Goal: Transaction & Acquisition: Purchase product/service

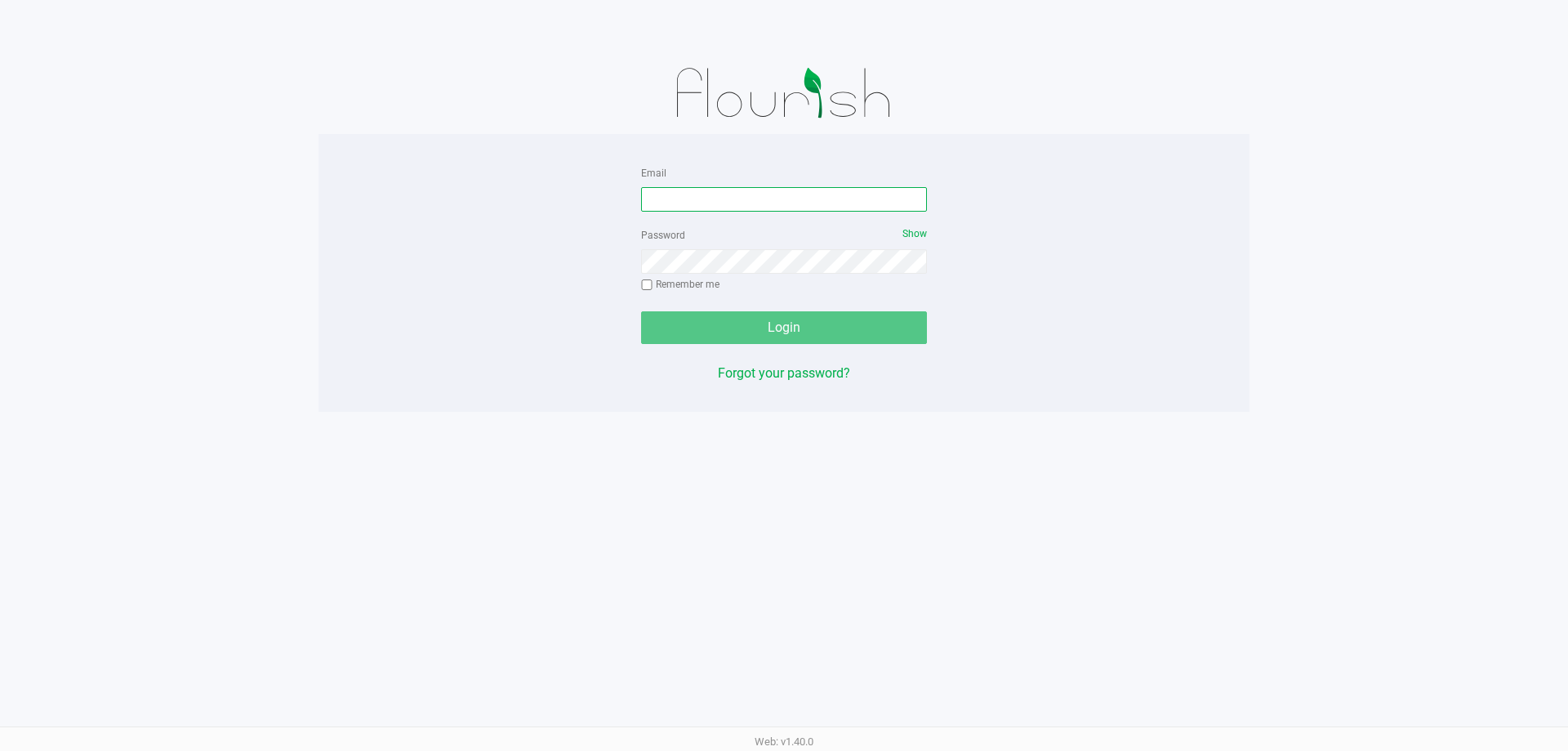
click at [807, 199] on input "Email" at bounding box center [784, 199] width 286 height 25
type input "[EMAIL_ADDRESS][DOMAIN_NAME]"
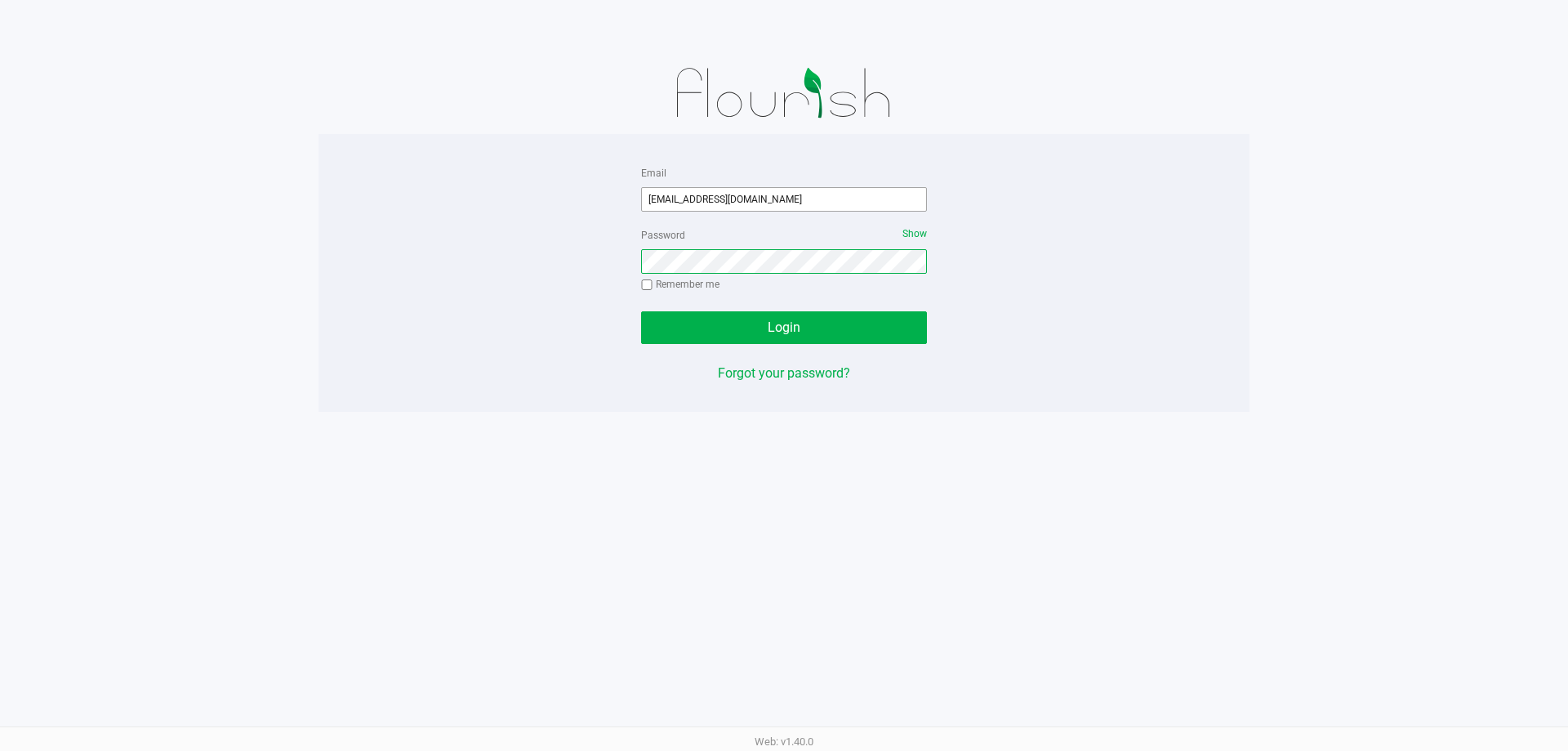
click at [641, 311] on button "Login" at bounding box center [784, 328] width 286 height 33
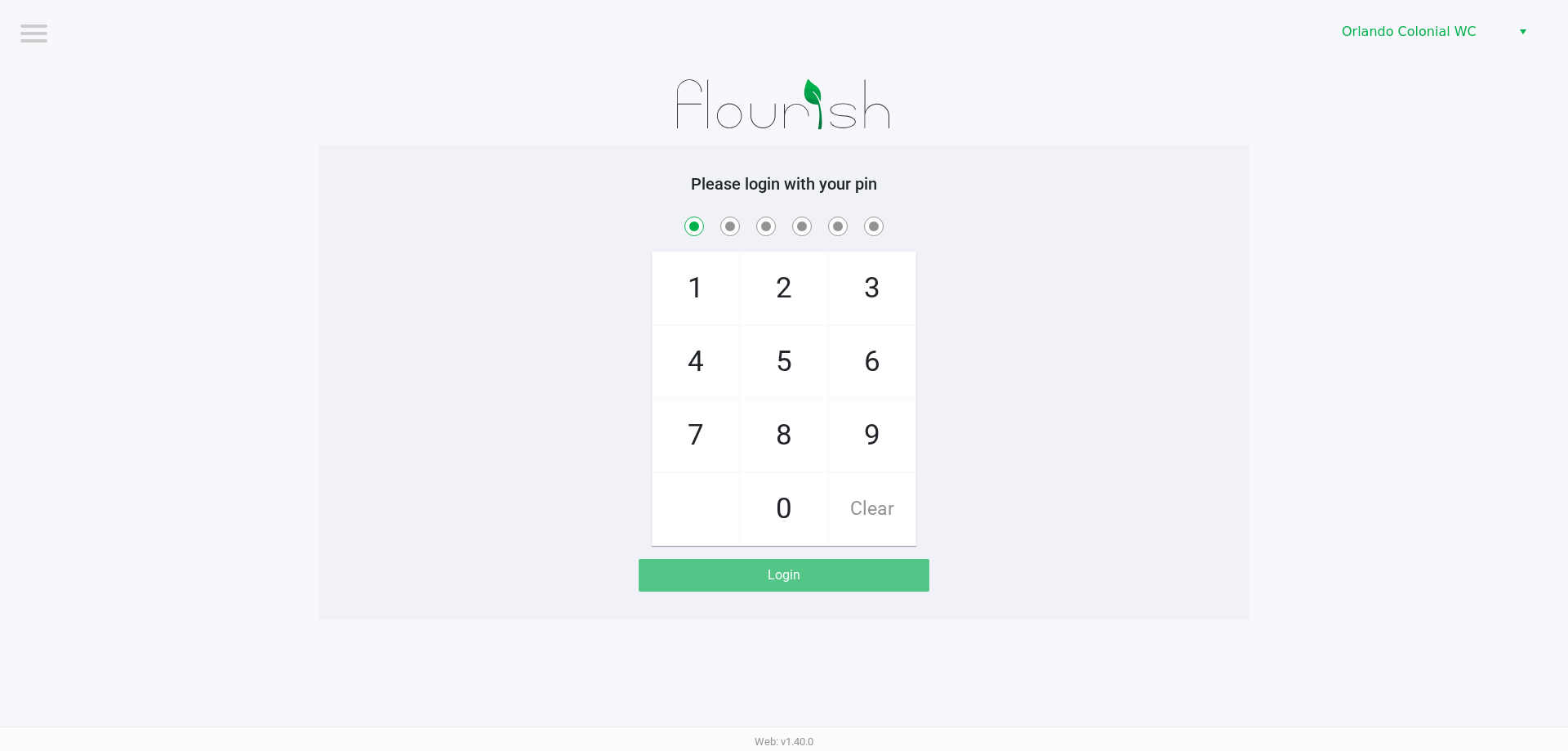
checkbox input "true"
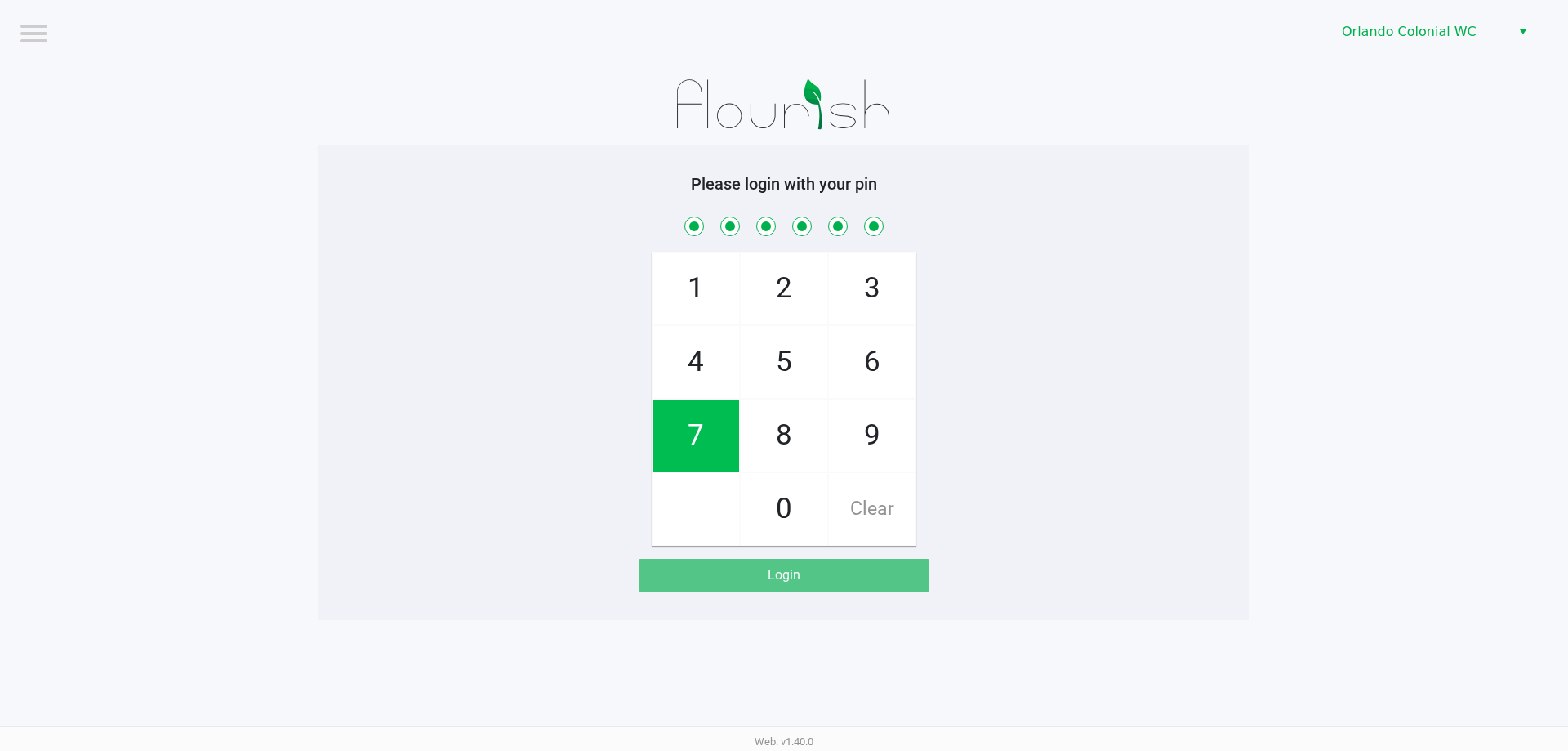
checkbox input "true"
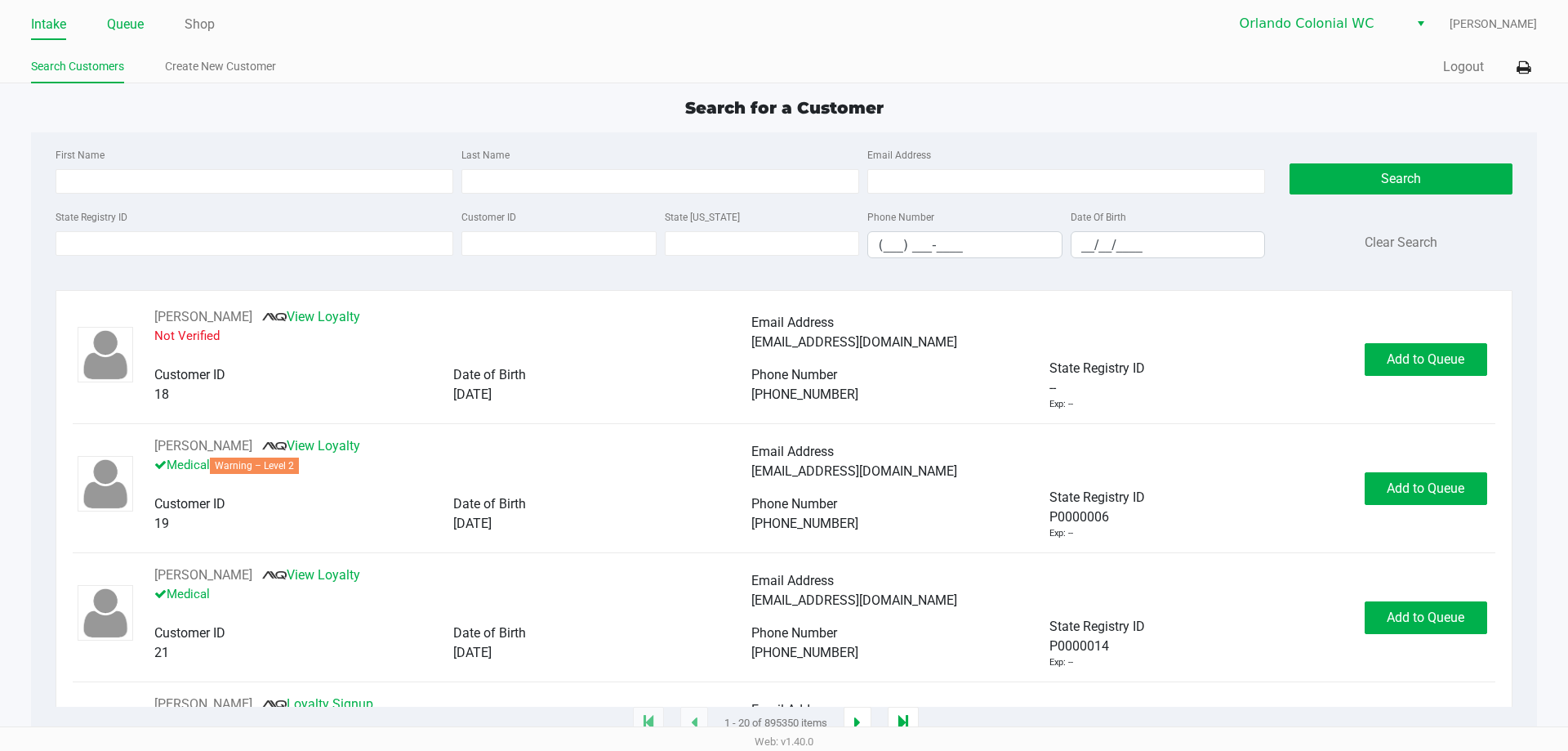
click at [142, 29] on link "Queue" at bounding box center [125, 25] width 37 height 23
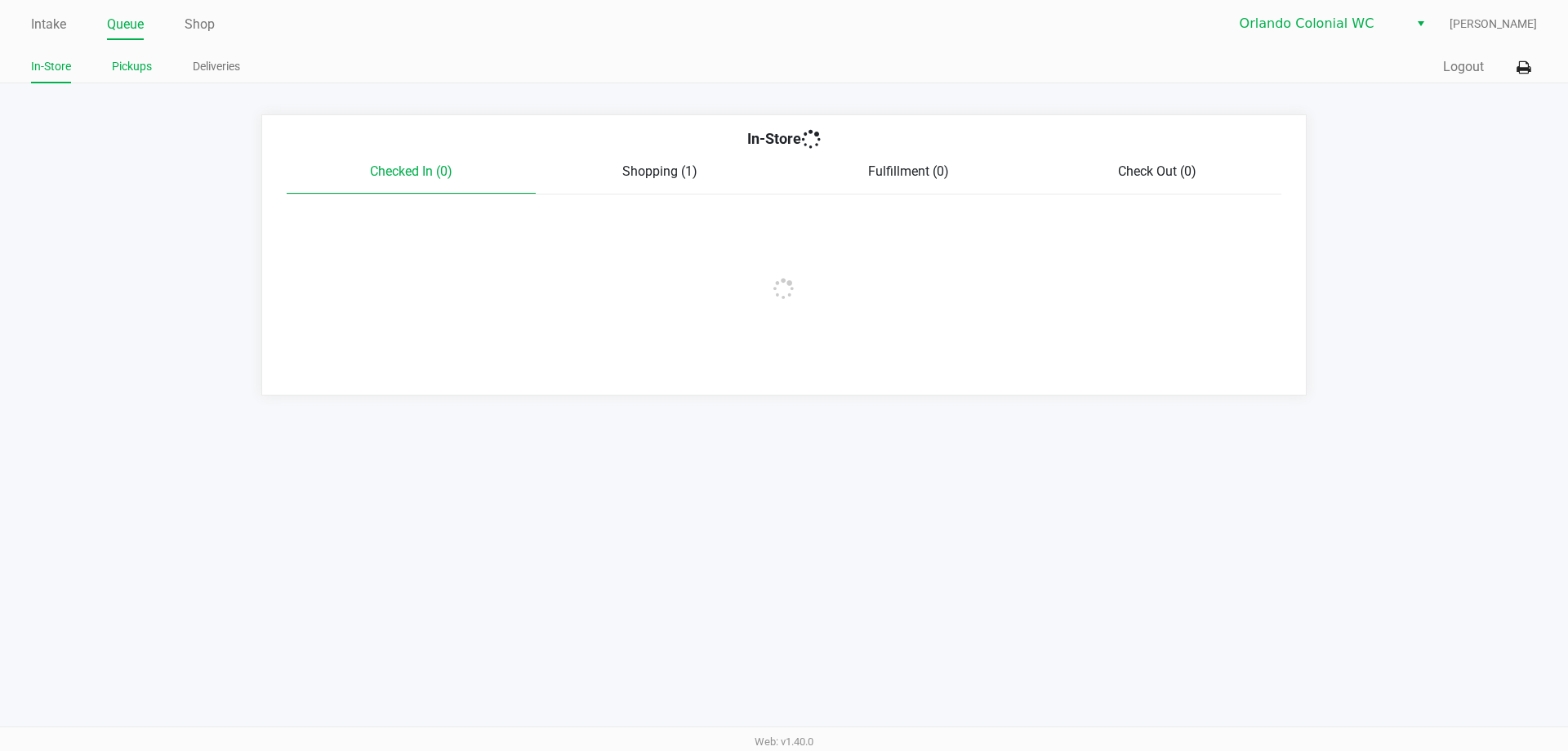
click at [150, 62] on link "Pickups" at bounding box center [132, 66] width 40 height 20
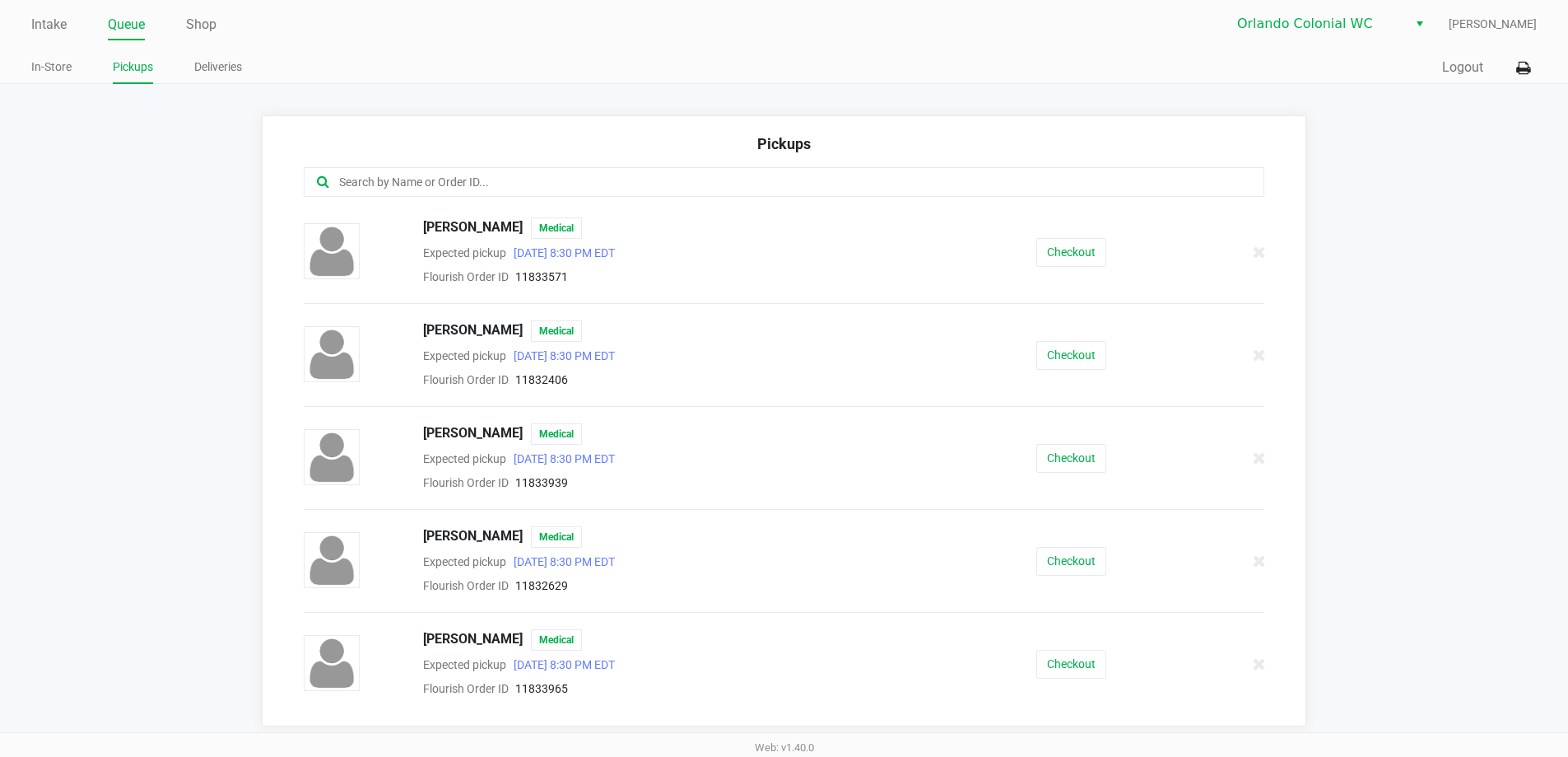
click at [370, 192] on input "text" at bounding box center [758, 182] width 841 height 19
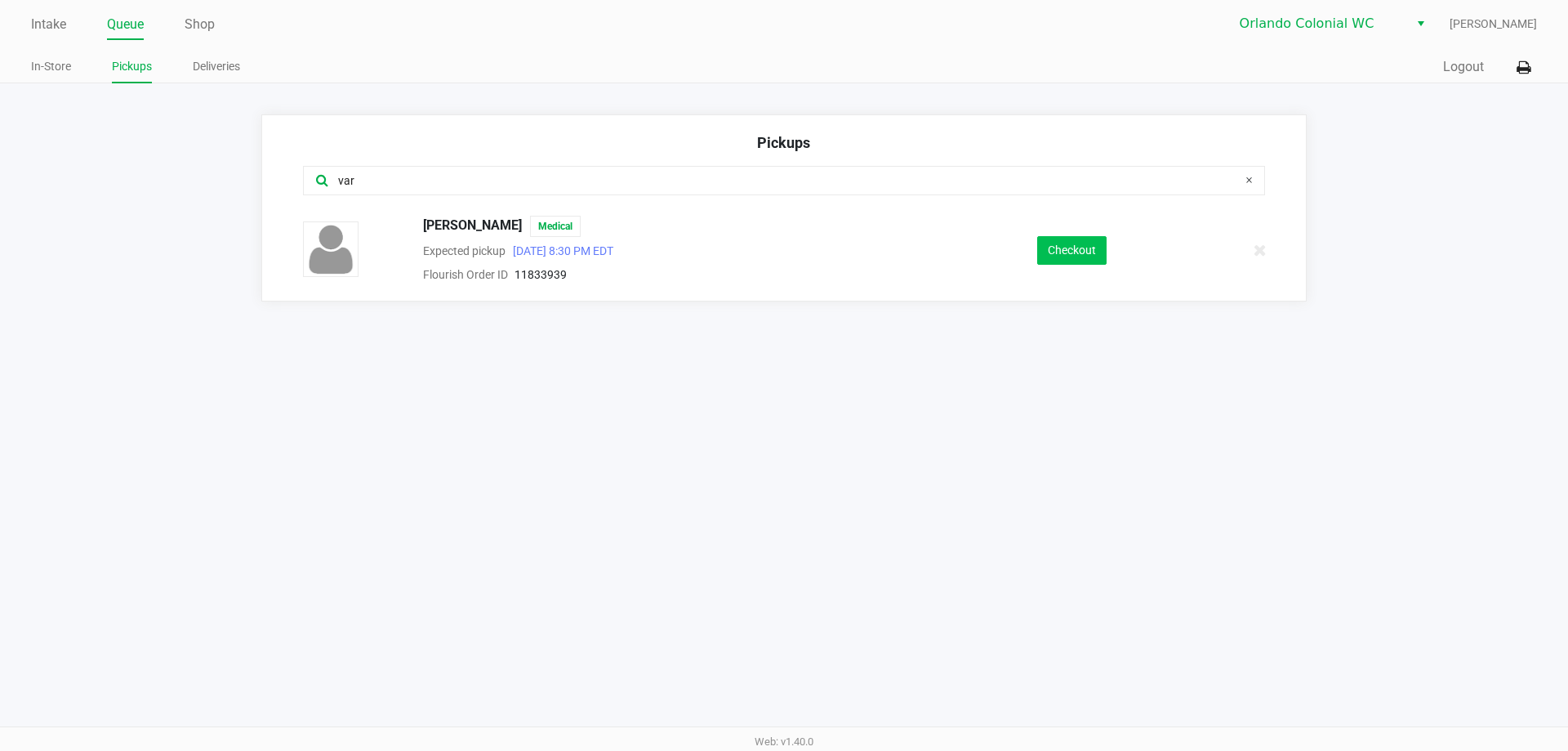
type input "var"
click at [1099, 255] on button "Checkout" at bounding box center [1072, 250] width 70 height 29
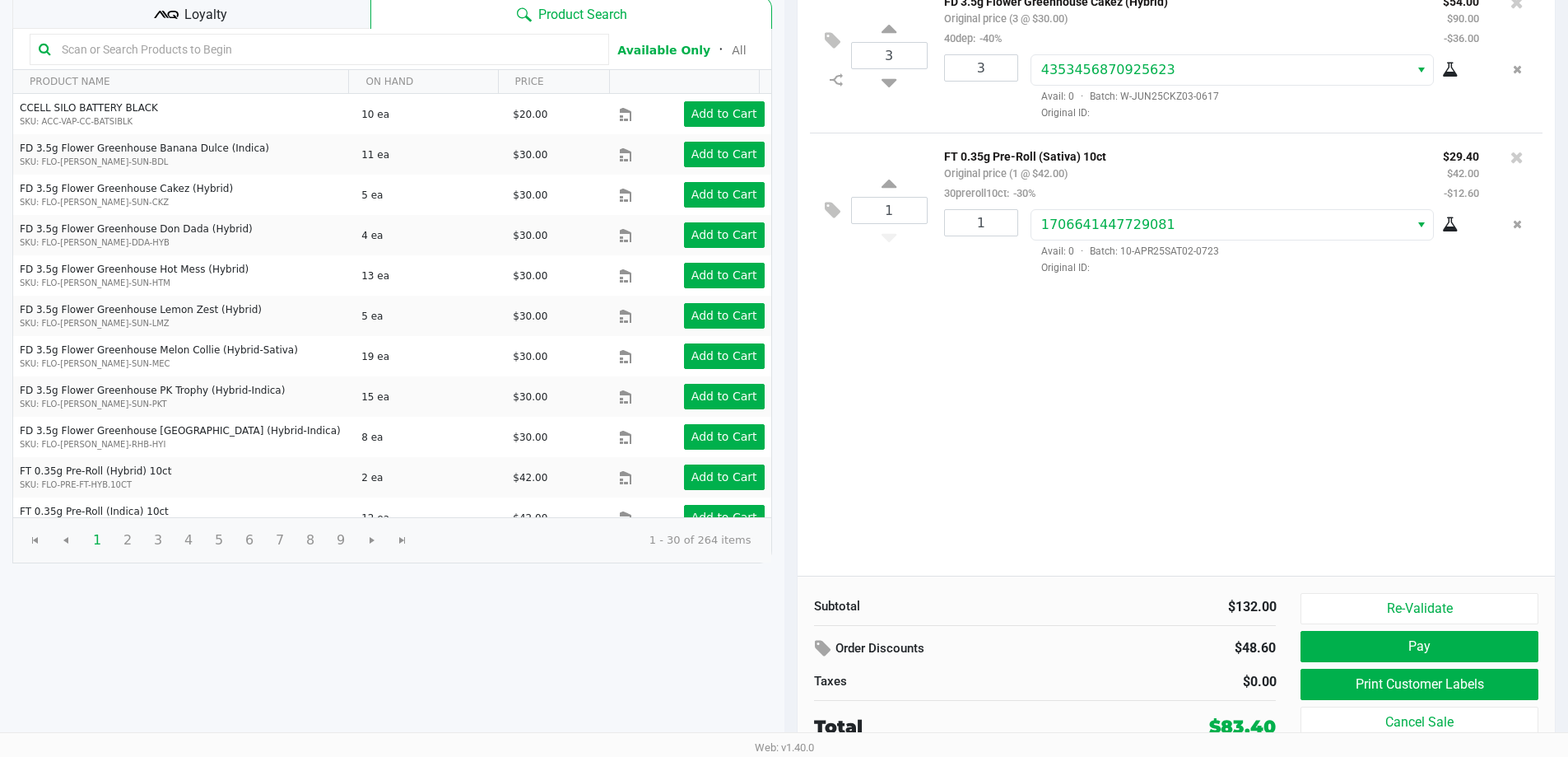
scroll to position [168, 0]
click at [1369, 677] on button "Print Customer Labels" at bounding box center [1419, 684] width 237 height 31
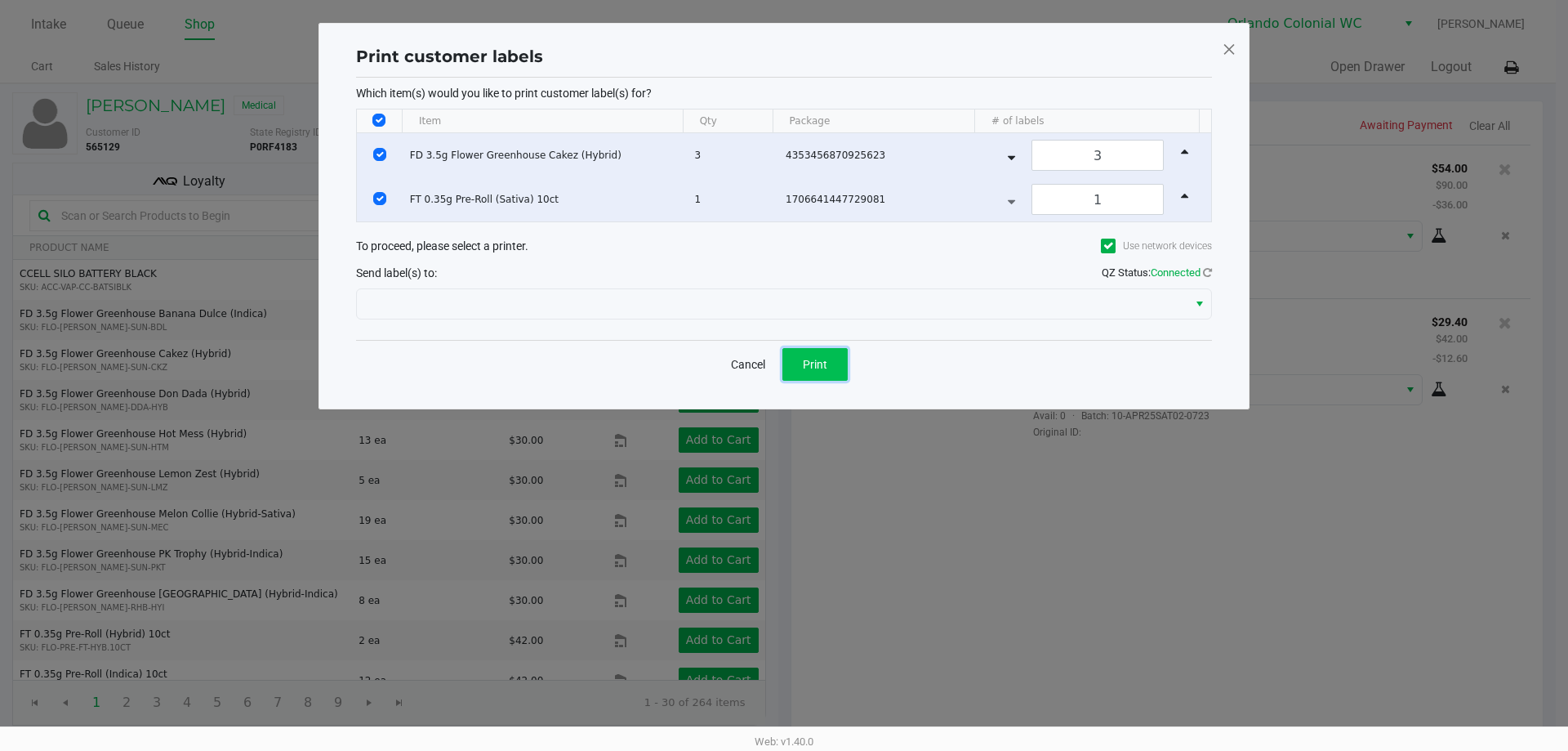
click at [826, 365] on span "Print" at bounding box center [816, 364] width 25 height 13
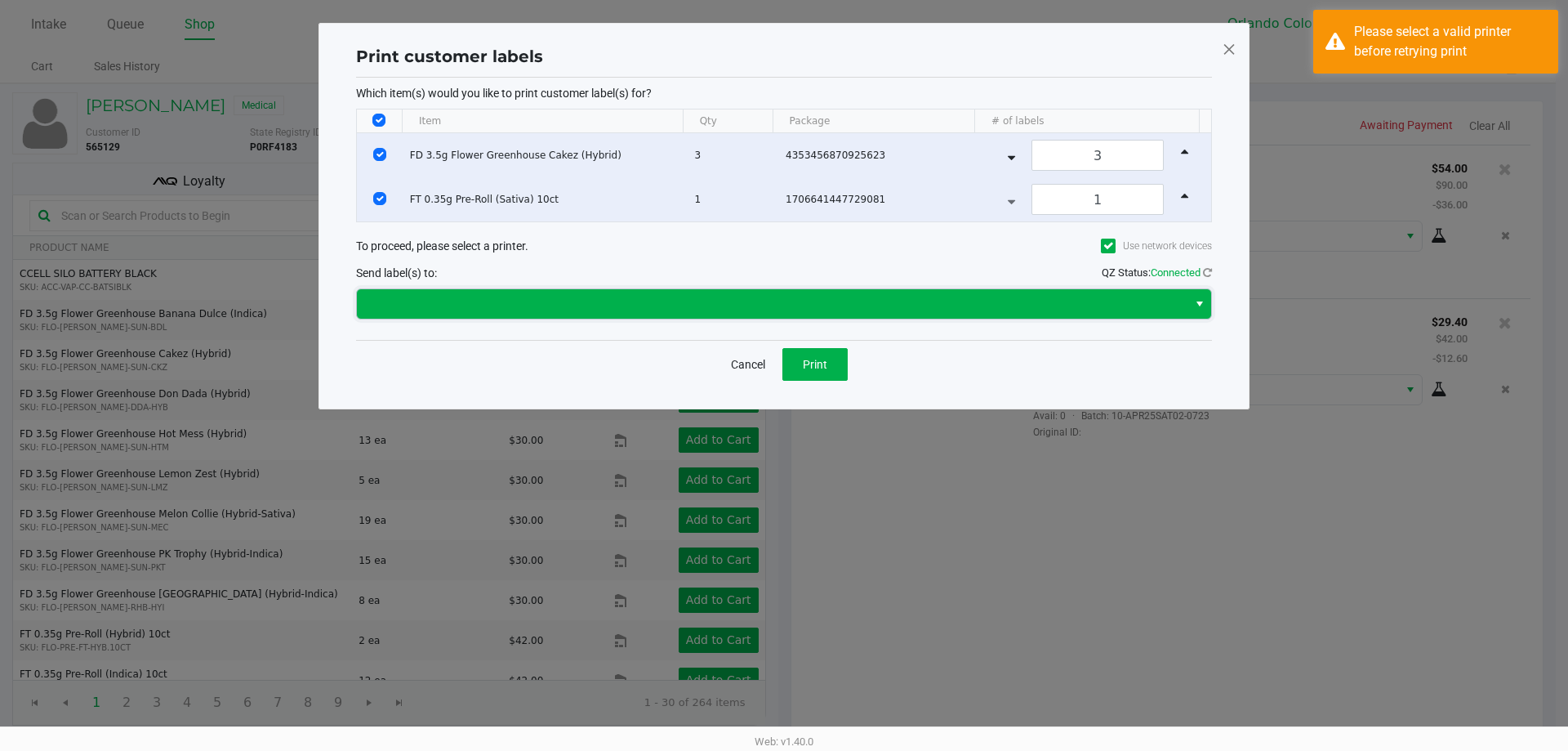
click at [594, 291] on span at bounding box center [772, 304] width 830 height 29
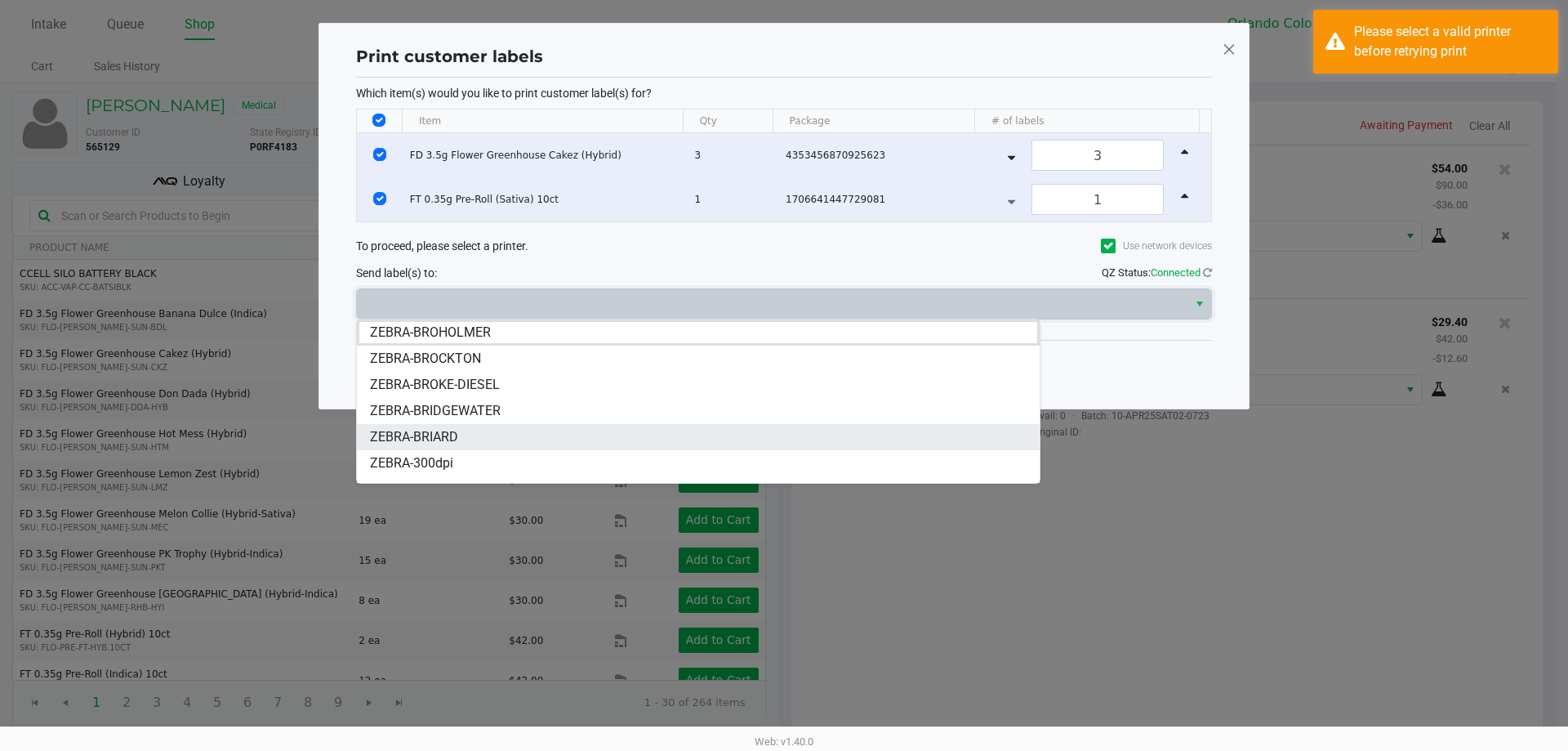
click at [539, 446] on li "ZEBRA-BRIARD" at bounding box center [698, 437] width 683 height 26
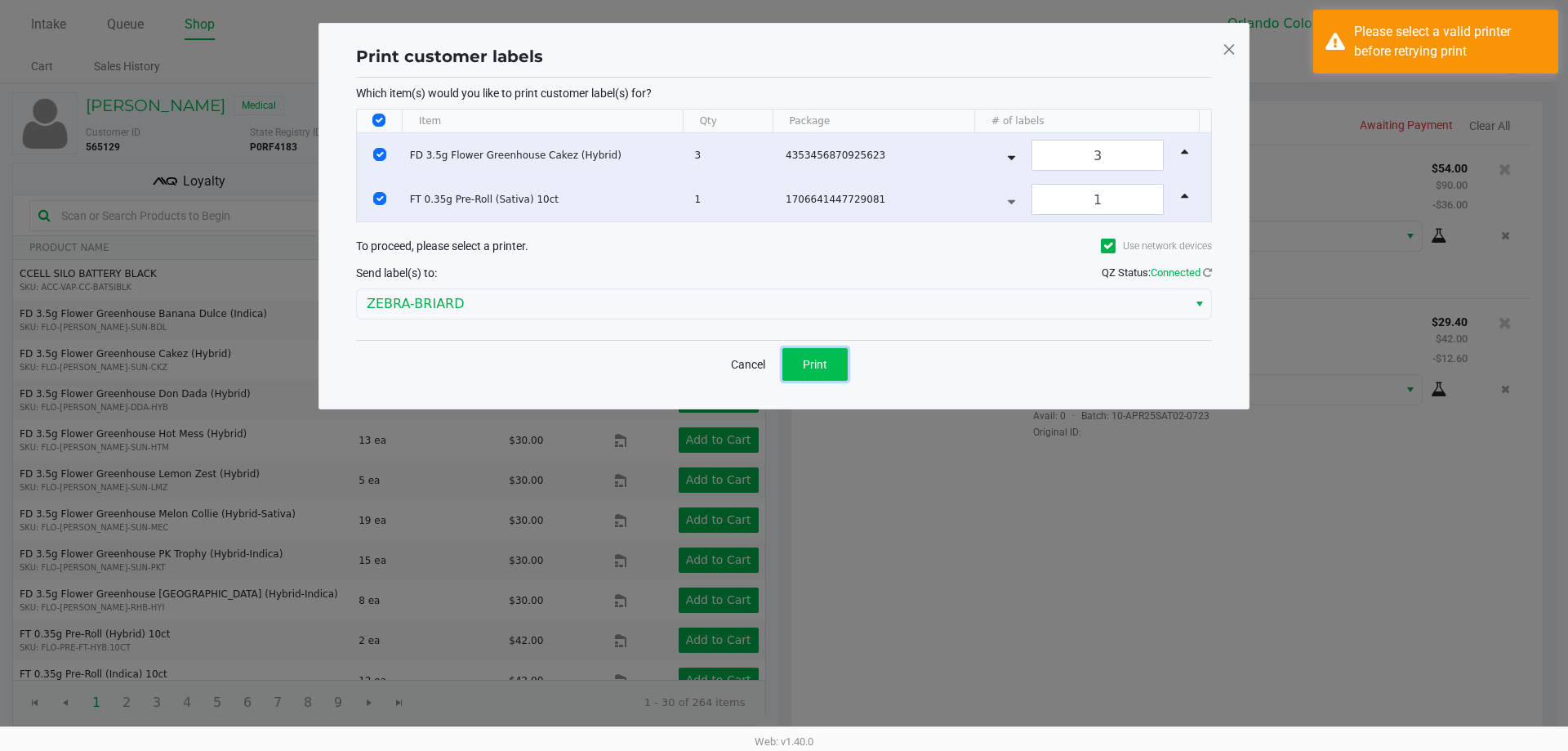
click at [843, 374] on button "Print" at bounding box center [816, 364] width 66 height 33
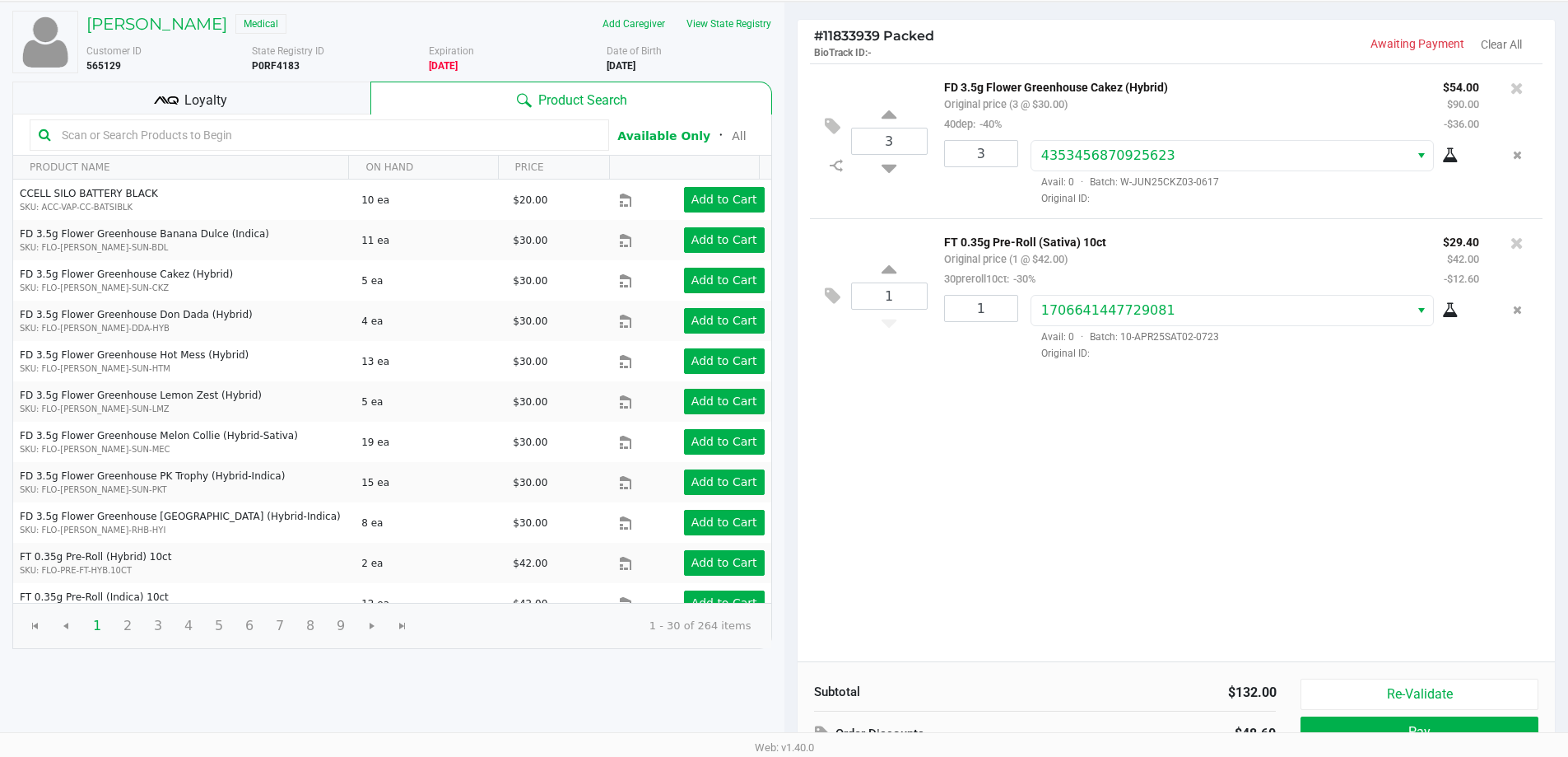
scroll to position [168, 0]
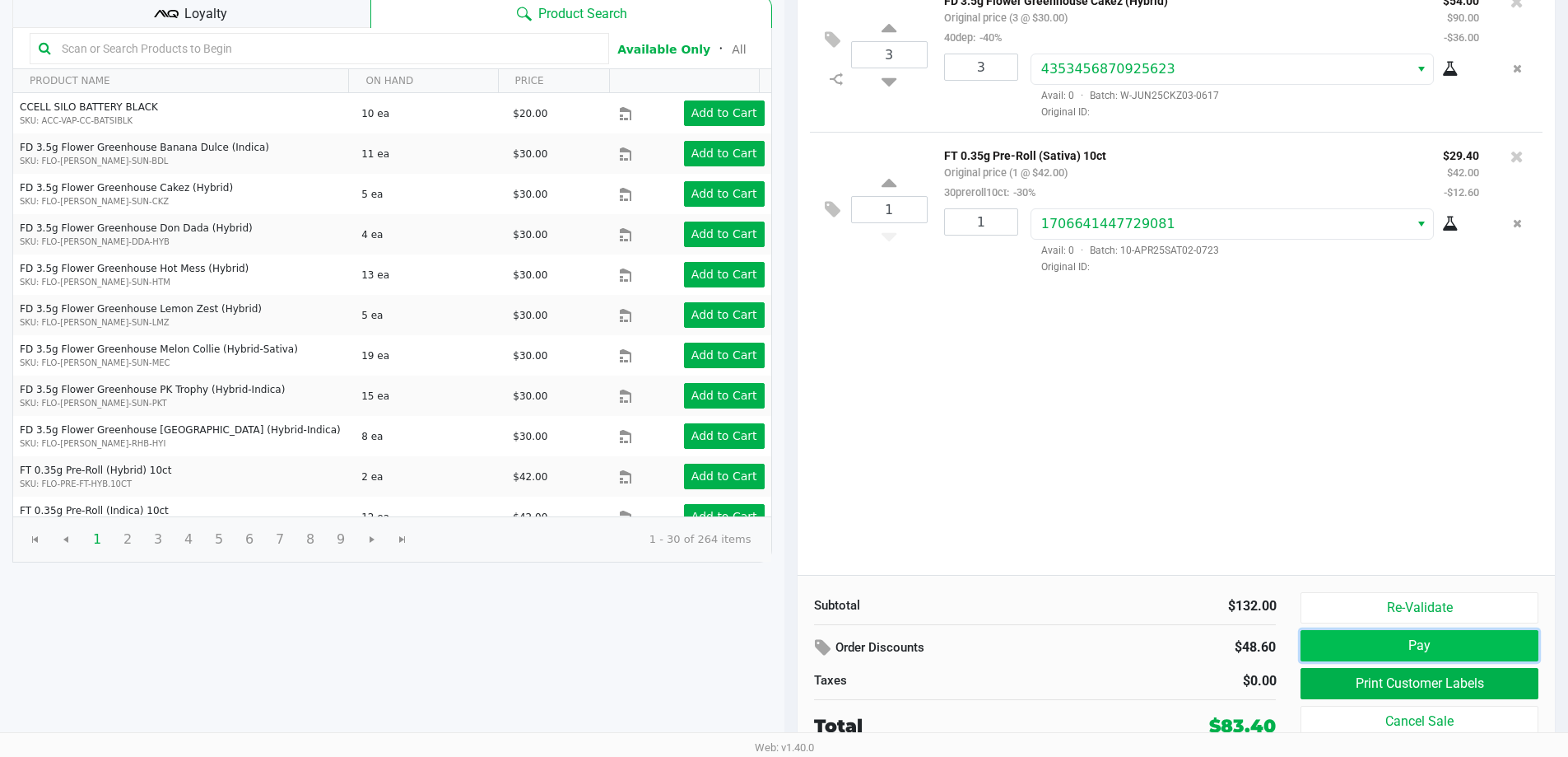
click at [1314, 652] on button "Pay" at bounding box center [1419, 646] width 237 height 31
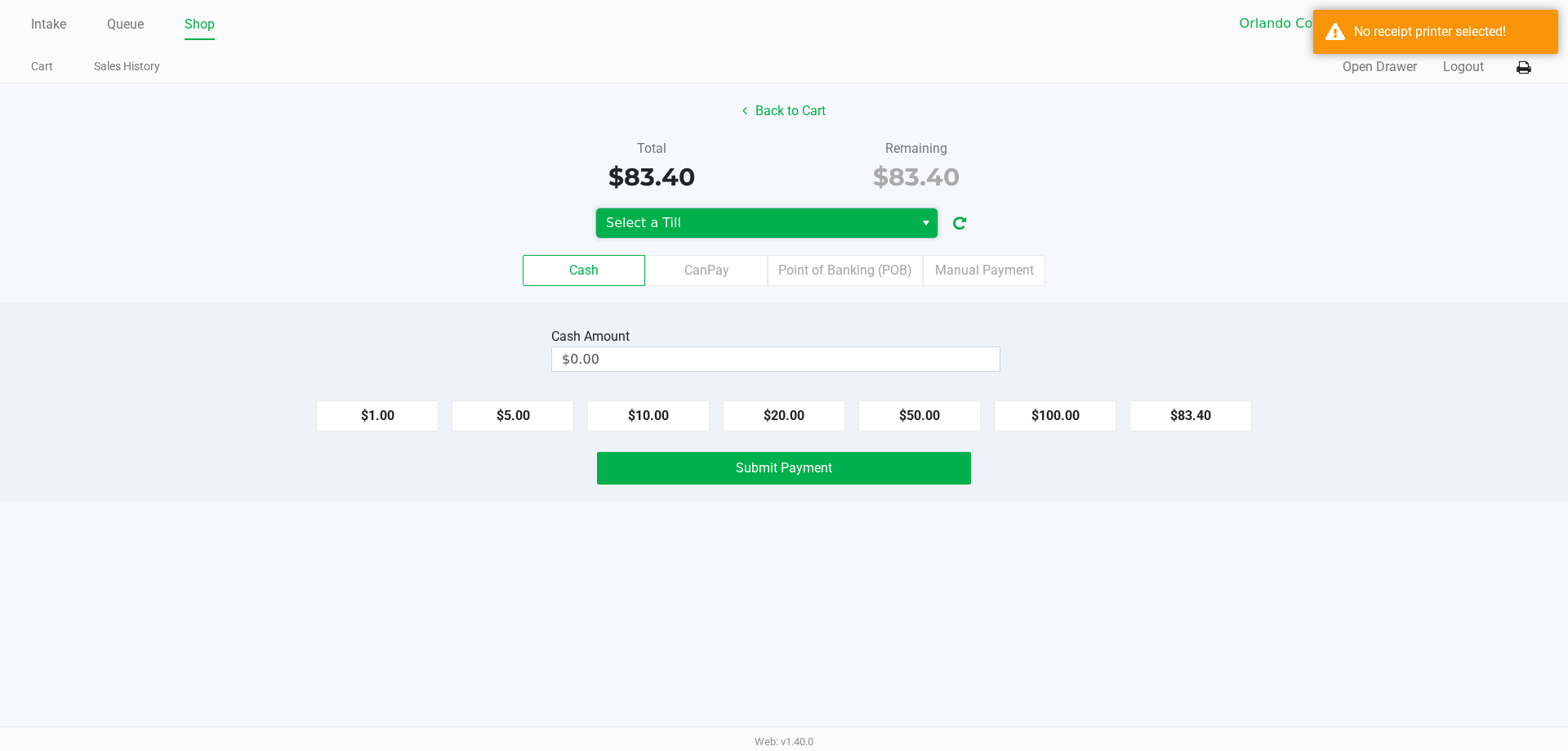
click at [781, 217] on span "Select a Till" at bounding box center [755, 223] width 298 height 20
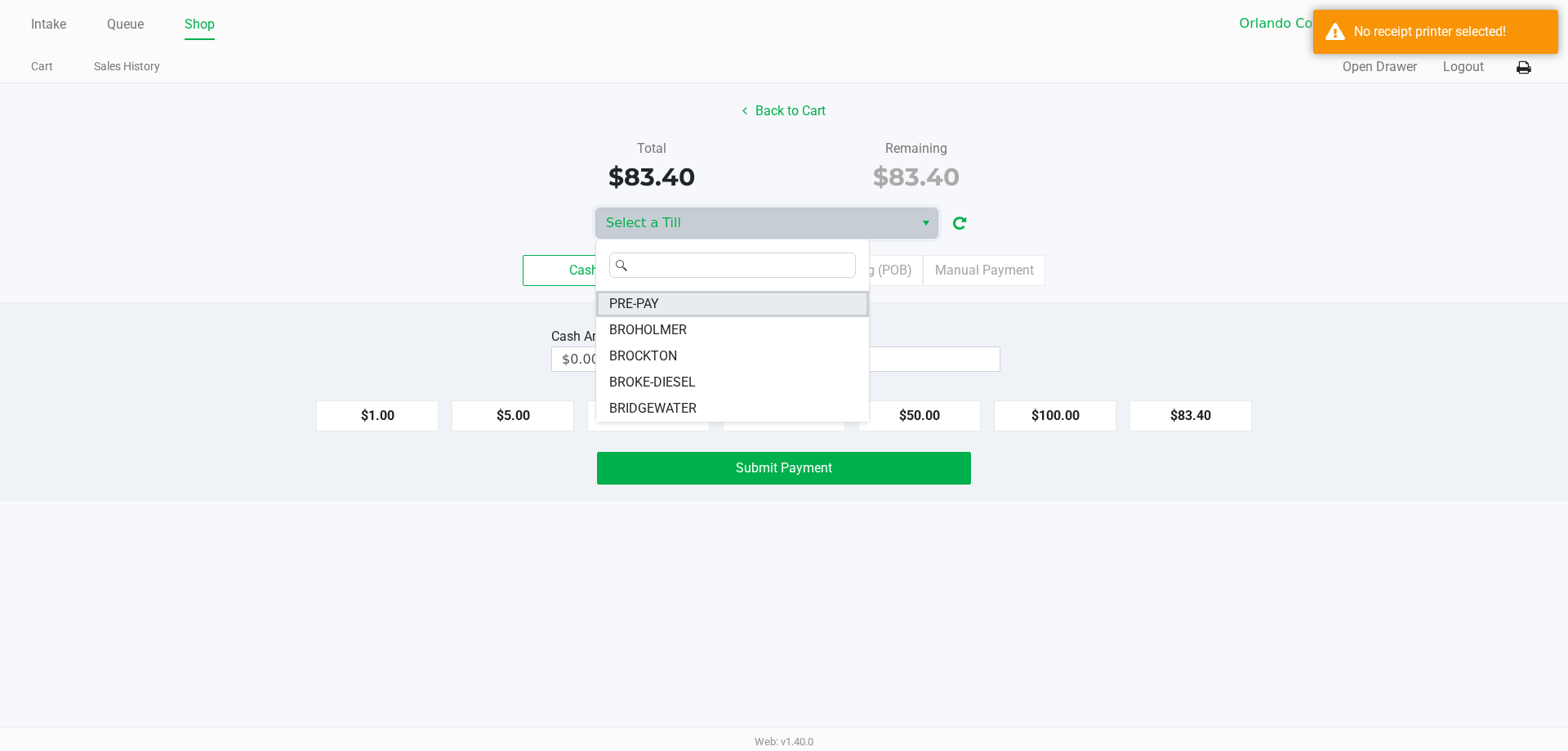
click at [714, 311] on li "PRE-PAY" at bounding box center [732, 304] width 273 height 26
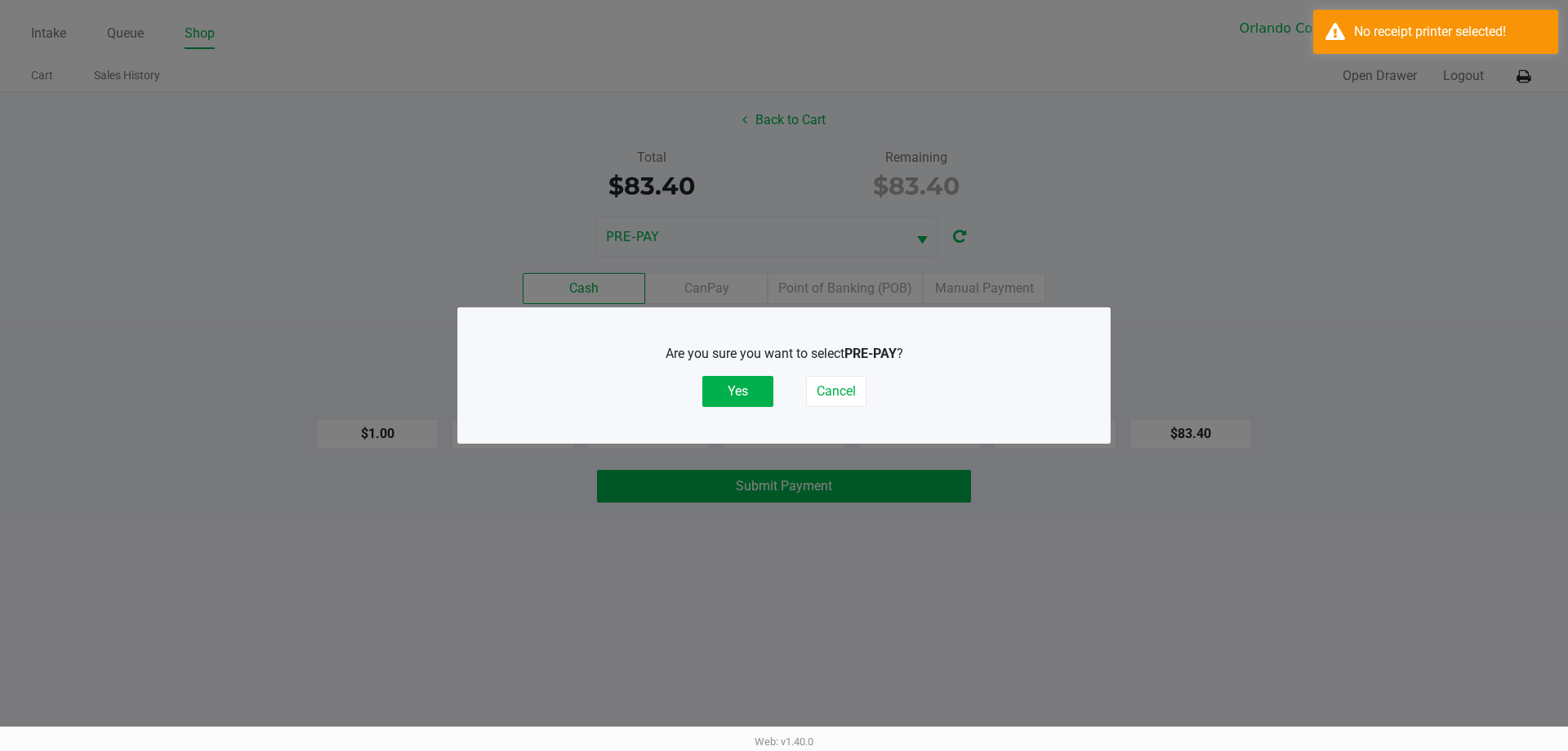
drag, startPoint x: 718, startPoint y: 388, endPoint x: 783, endPoint y: 370, distance: 67.4
click at [719, 388] on button "Yes" at bounding box center [738, 391] width 71 height 31
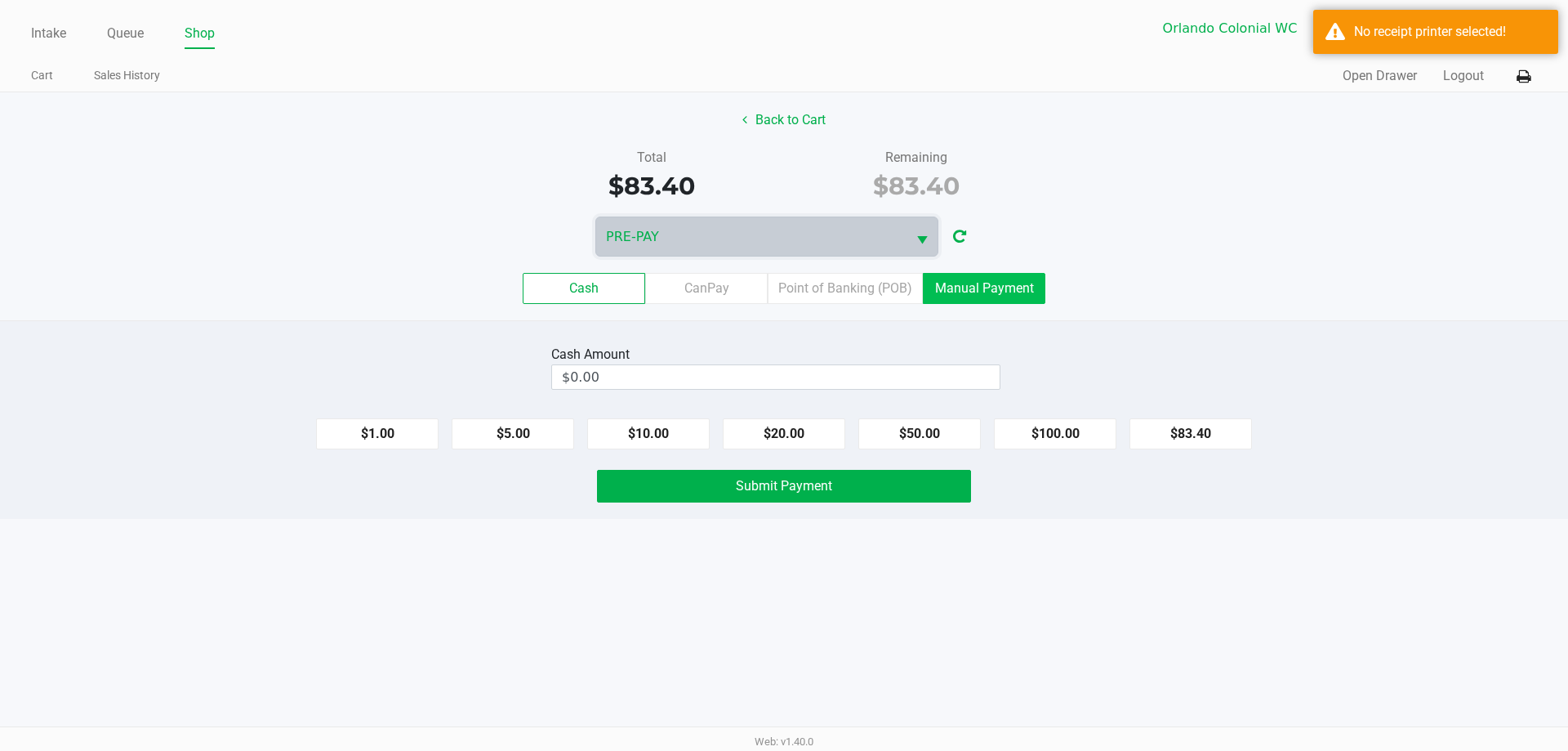
click at [949, 293] on label "Manual Payment" at bounding box center [984, 288] width 123 height 31
click at [0, 0] on 8 "Manual Payment" at bounding box center [0, 0] width 0 height 0
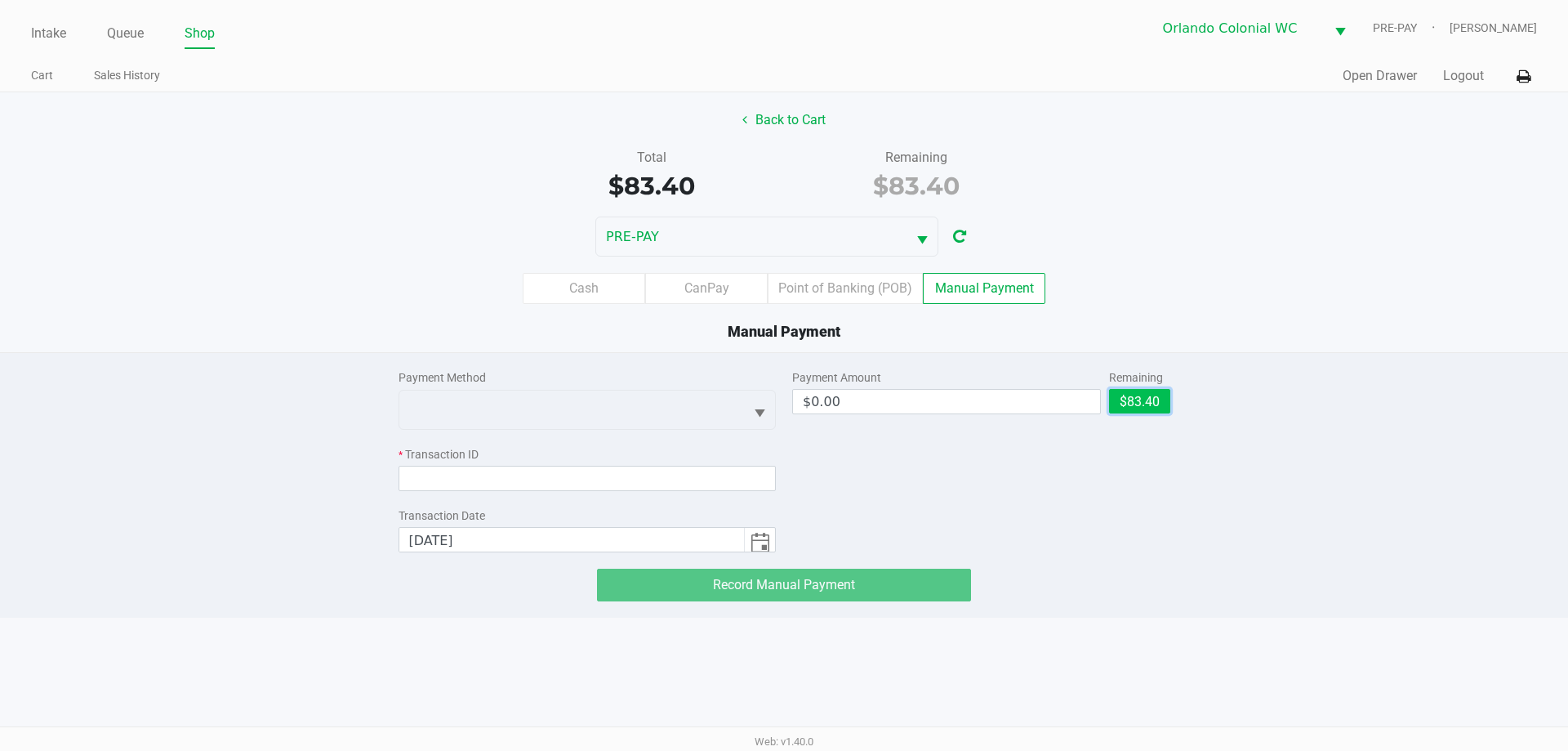
click at [1128, 392] on button "$83.40" at bounding box center [1140, 401] width 61 height 25
type input "$83.40"
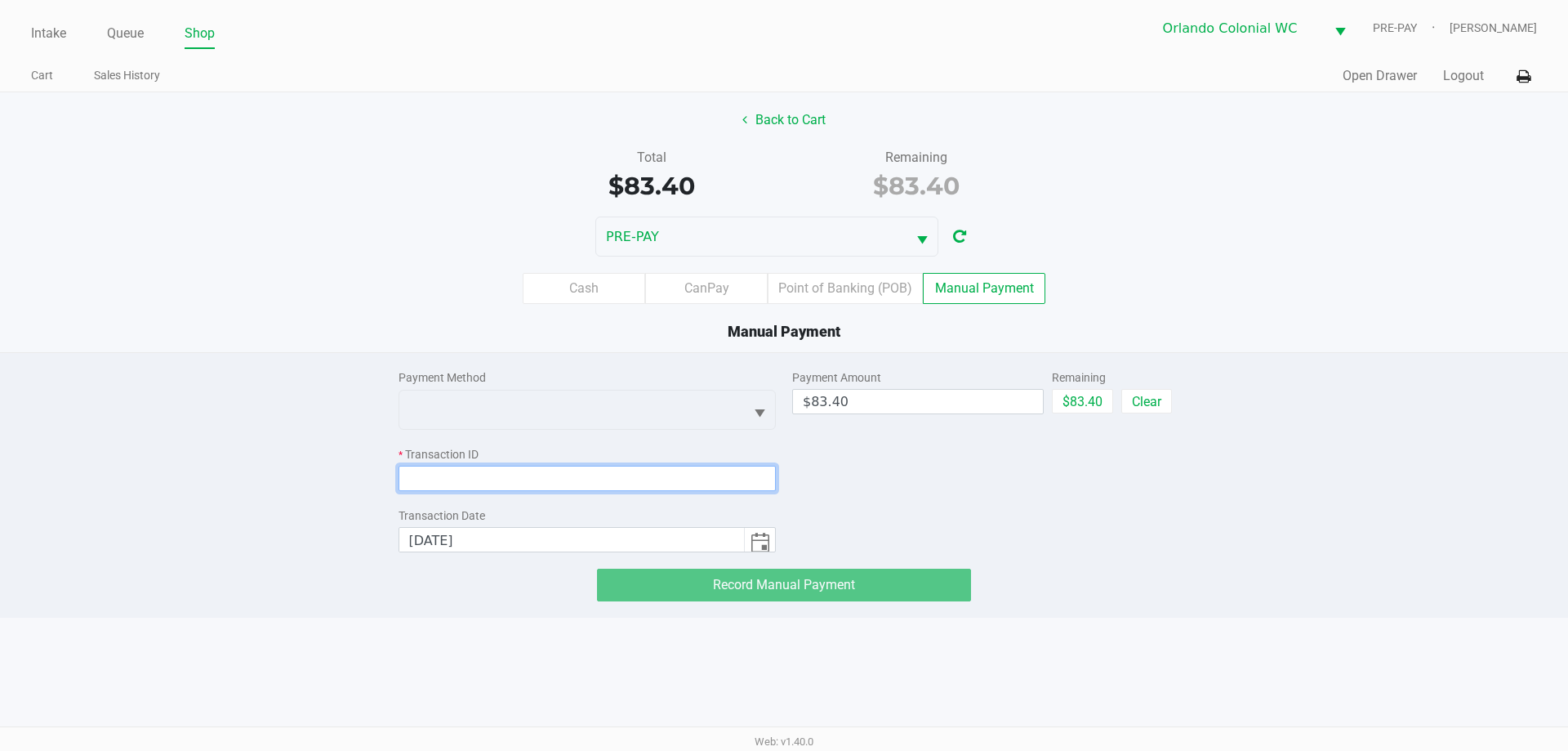
click at [578, 476] on input at bounding box center [588, 478] width 378 height 25
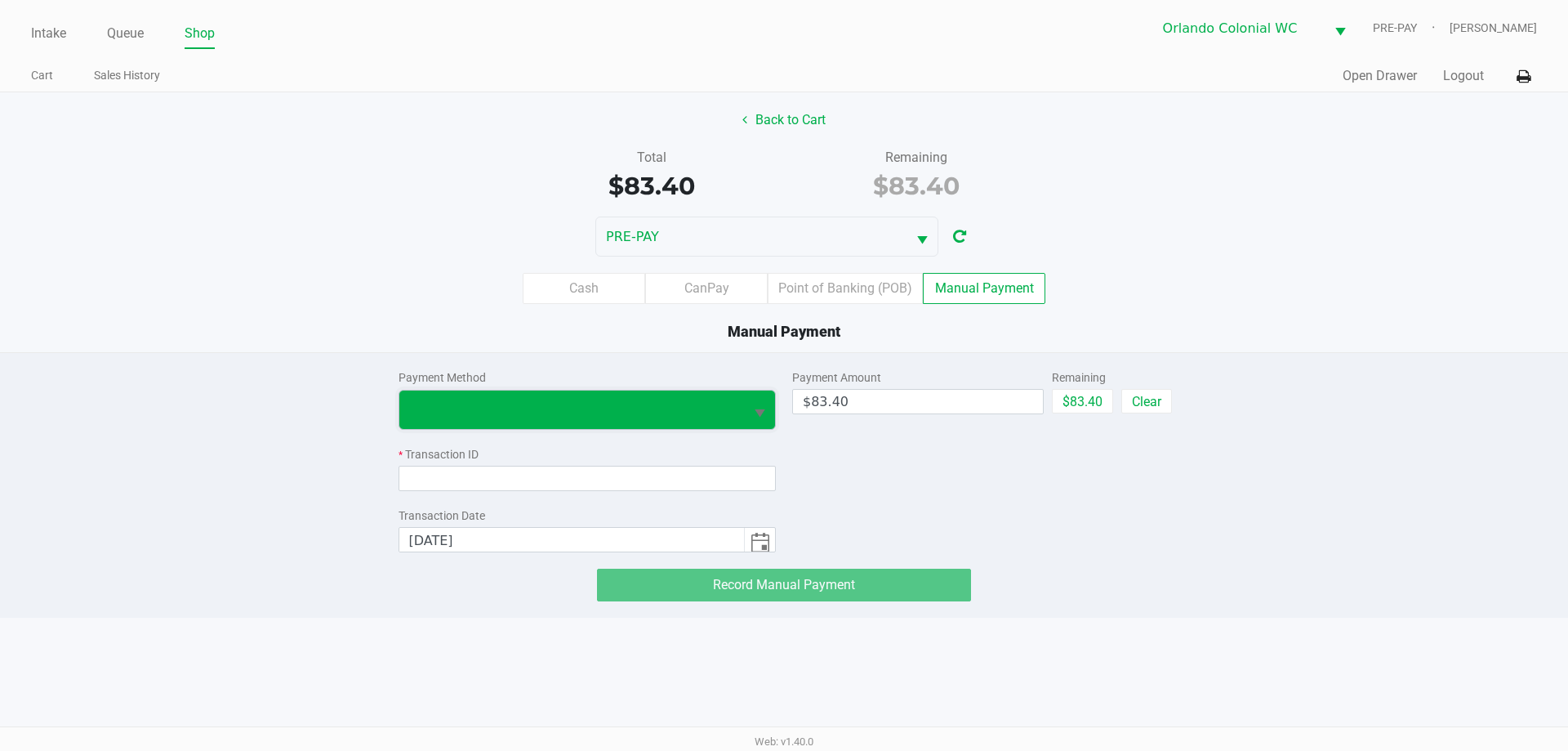
click at [537, 422] on span at bounding box center [572, 409] width 346 height 38
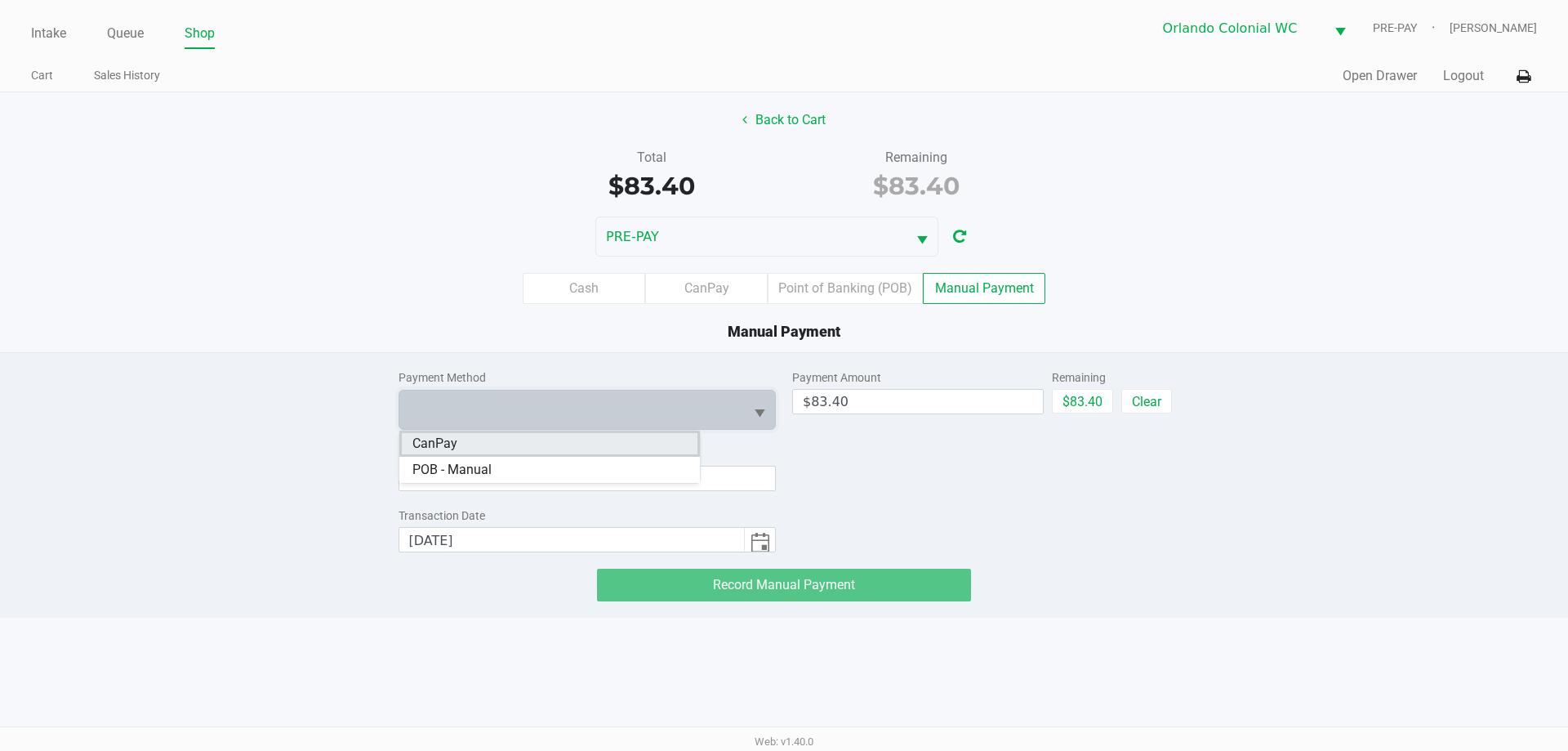
click at [528, 455] on li "CanPay" at bounding box center [549, 444] width 300 height 26
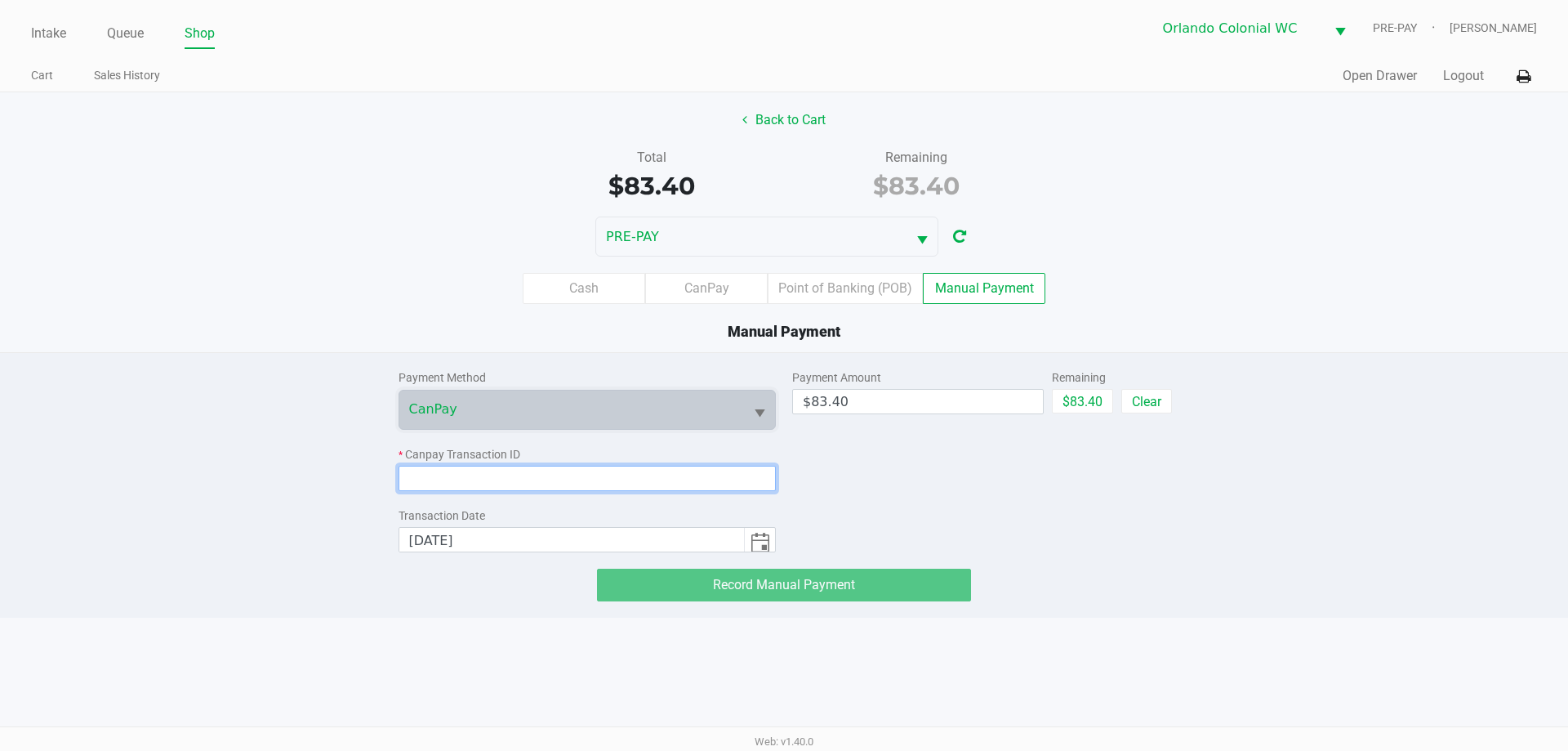
click at [524, 473] on input at bounding box center [588, 478] width 378 height 25
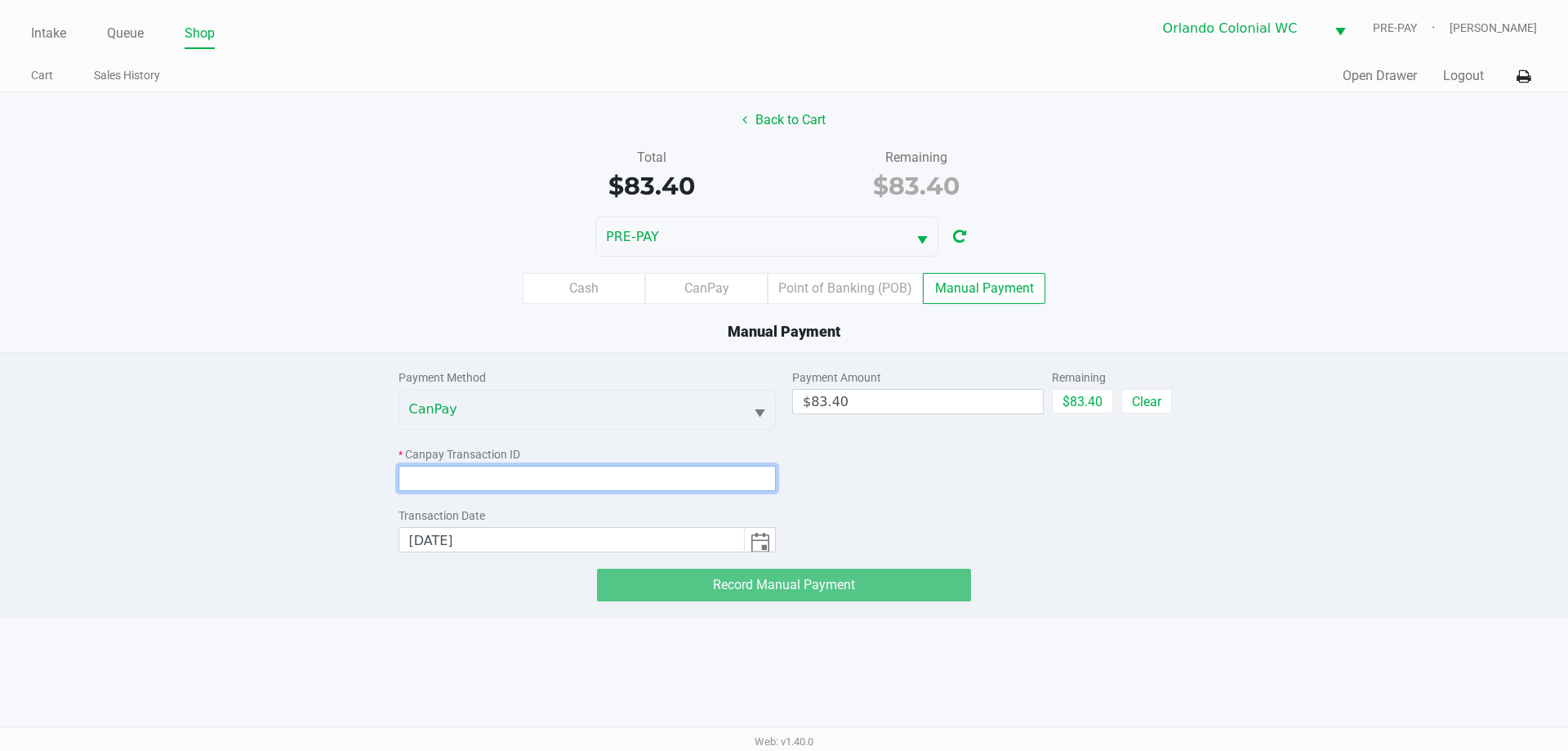
paste input "A6IZUGUWA0A0"
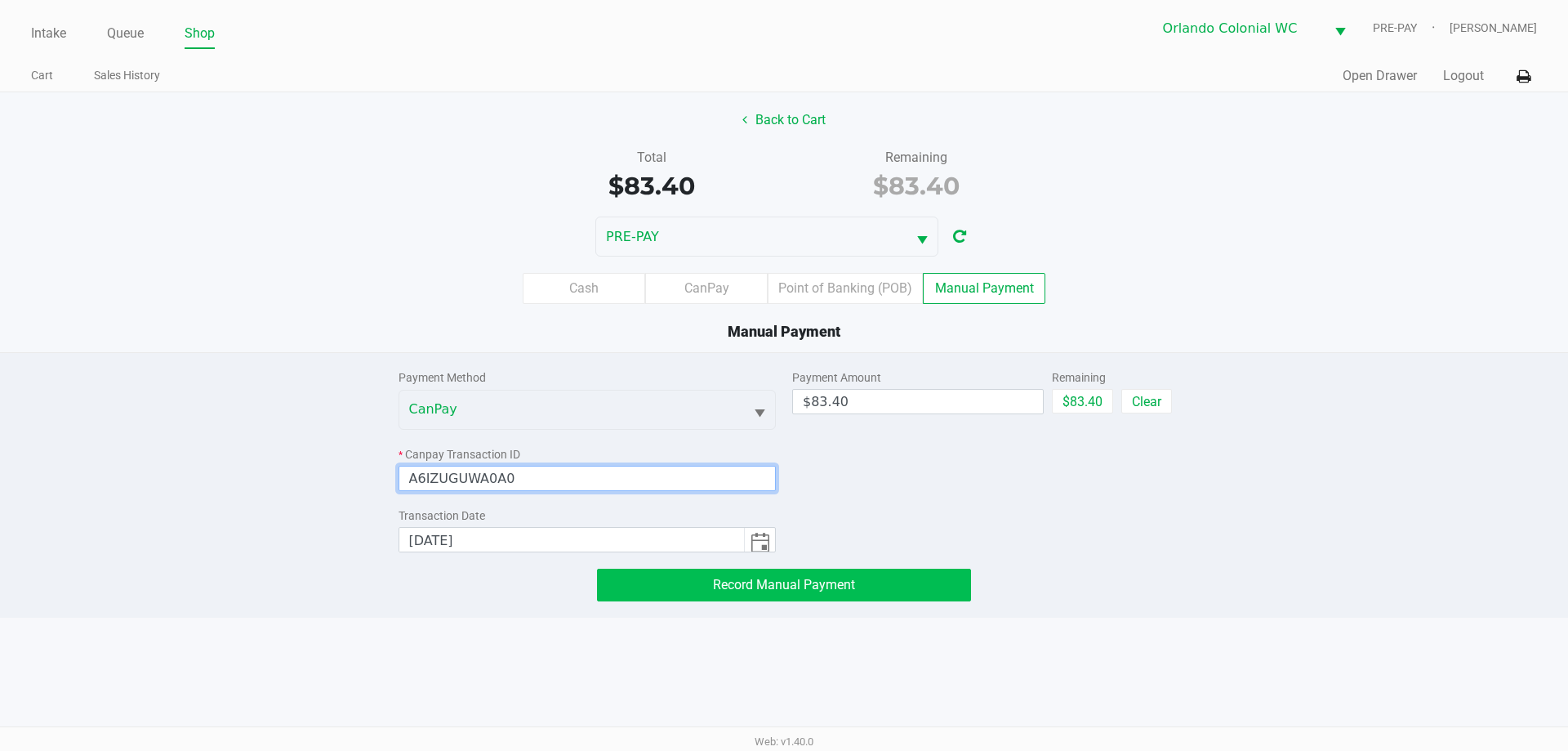
type input "A6IZUGUWA0A0"
click at [762, 598] on button "Record Manual Payment" at bounding box center [784, 585] width 374 height 33
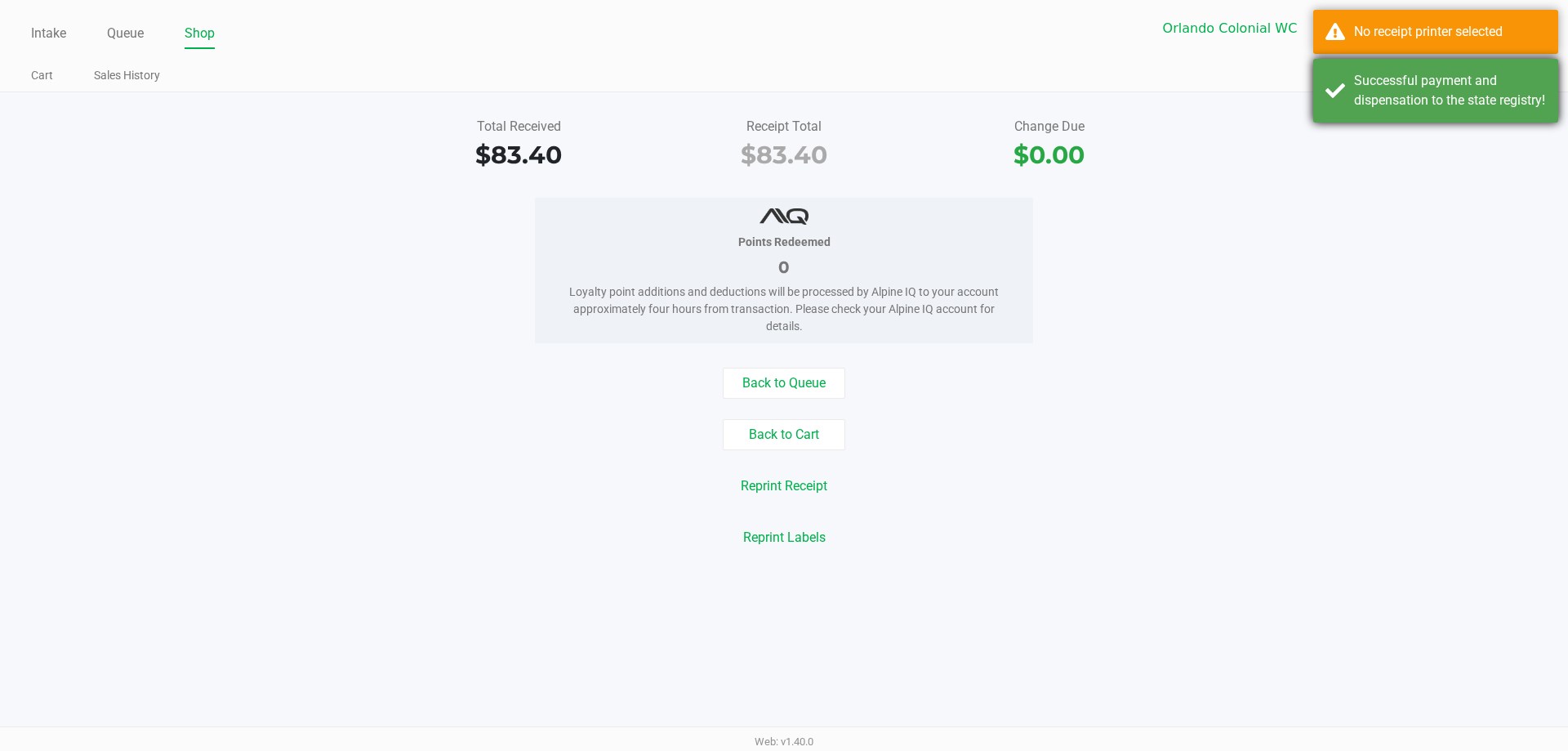
click at [1372, 67] on div "Successful payment and dispensation to the state registry!" at bounding box center [1435, 91] width 245 height 64
click at [1376, 40] on div "No receipt printer selected" at bounding box center [1450, 32] width 192 height 20
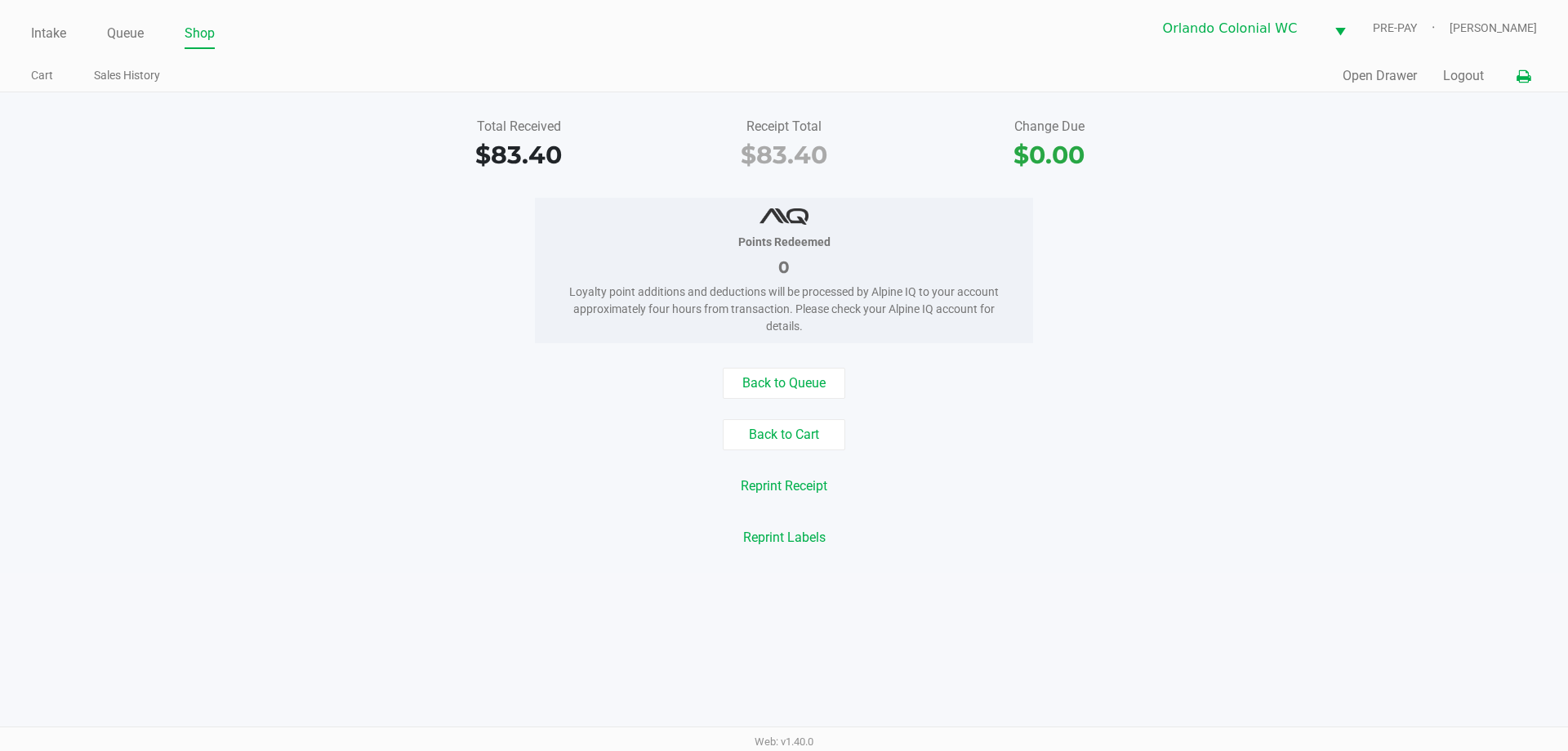
click at [1534, 79] on button at bounding box center [1523, 76] width 27 height 30
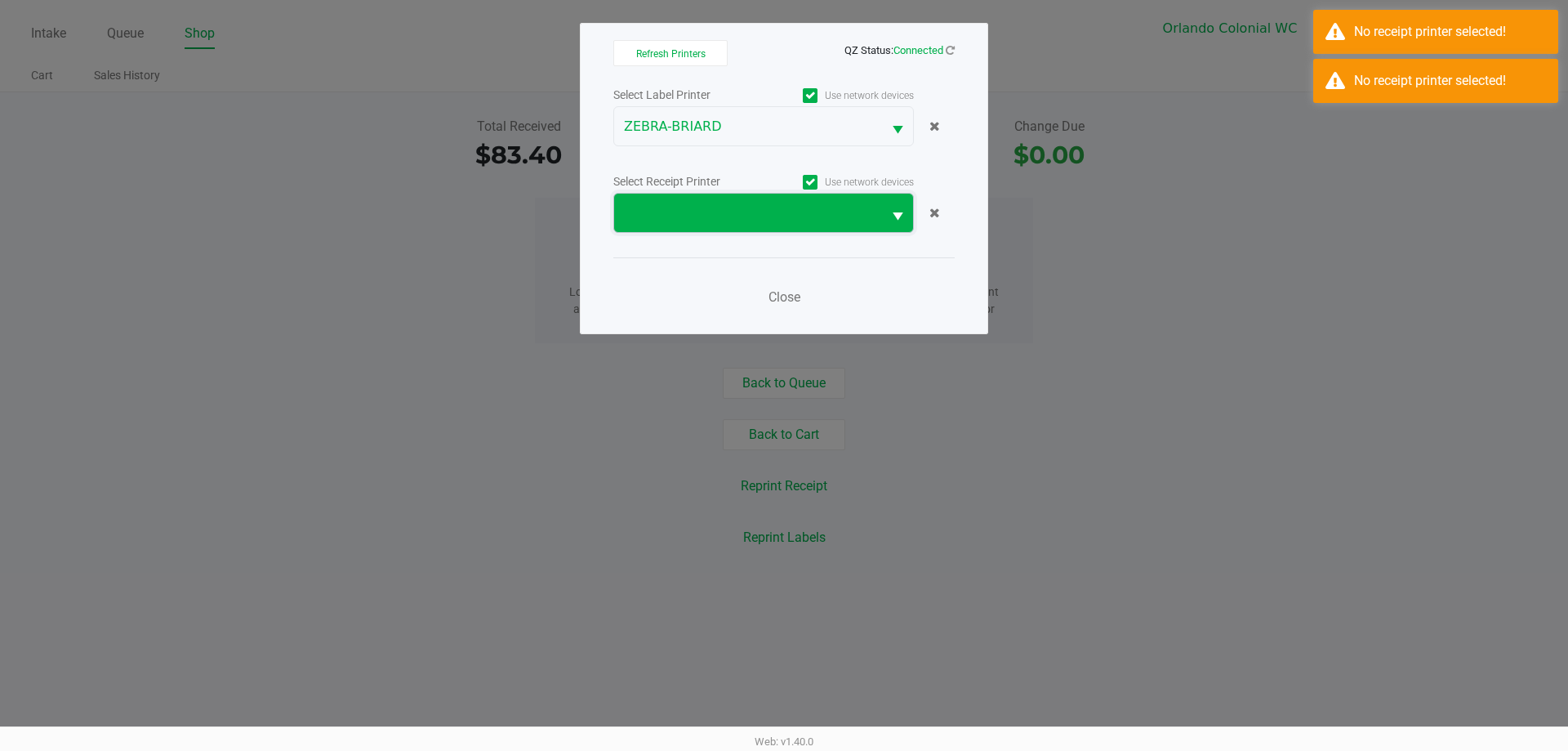
click at [785, 213] on span at bounding box center [748, 213] width 248 height 20
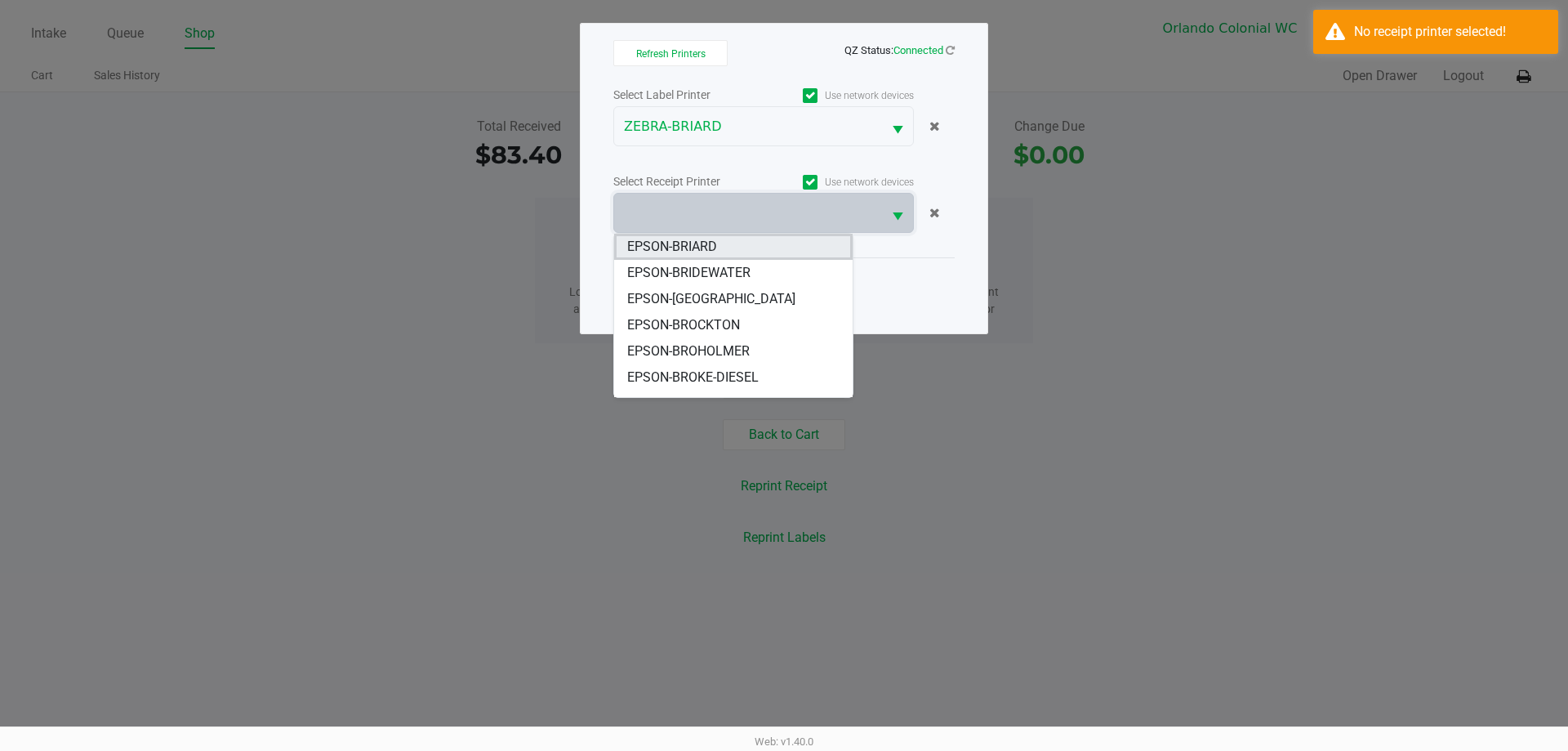
click at [757, 253] on li "EPSON-BRIARD" at bounding box center [733, 247] width 238 height 26
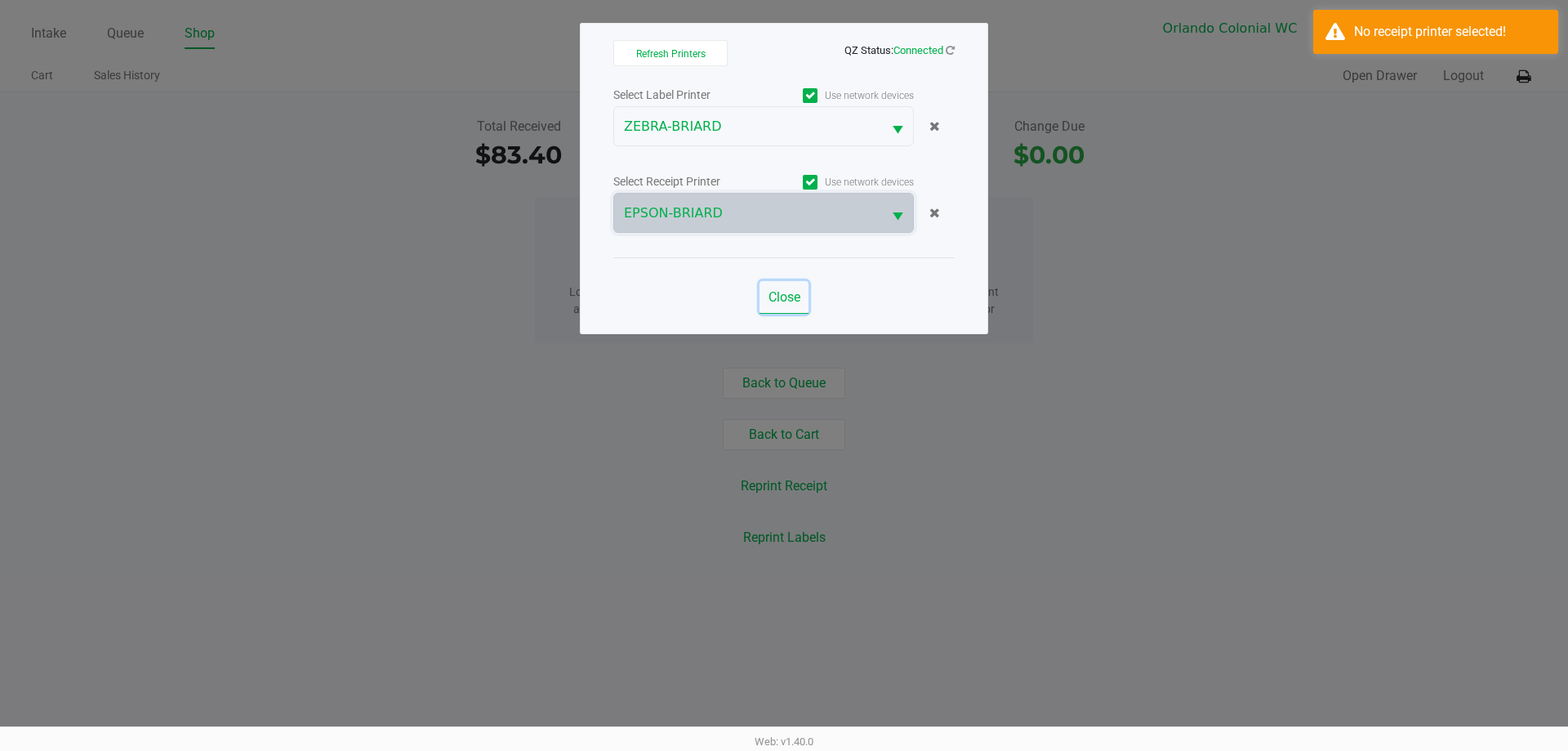
click at [793, 288] on button "Close" at bounding box center [784, 297] width 49 height 33
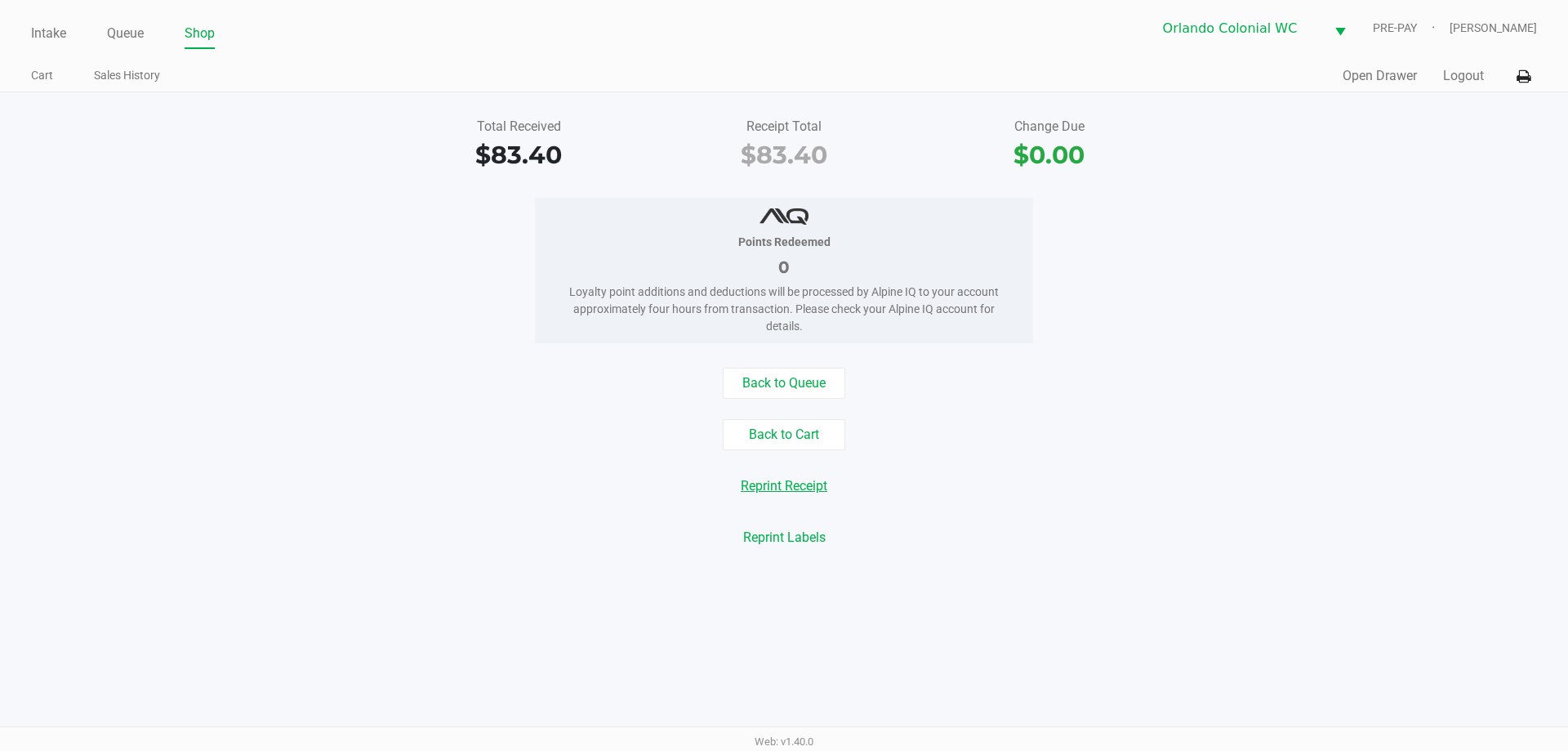
click at [812, 500] on button "Reprint Receipt" at bounding box center [784, 486] width 108 height 31
